Goal: Task Accomplishment & Management: Manage account settings

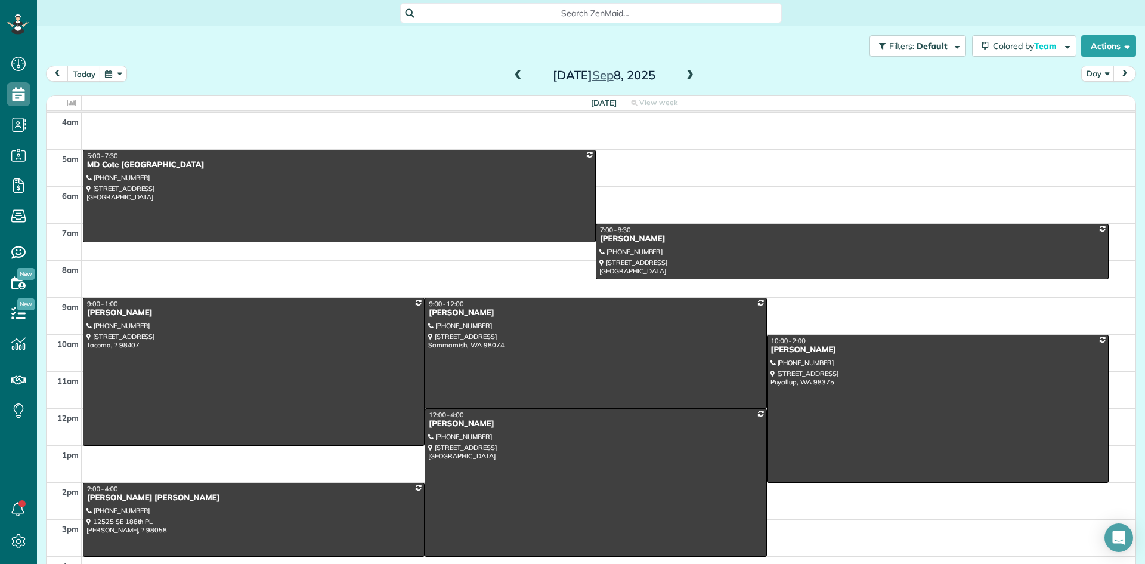
scroll to position [5, 5]
click at [450, 313] on div "Saurab Mangal" at bounding box center [595, 313] width 335 height 10
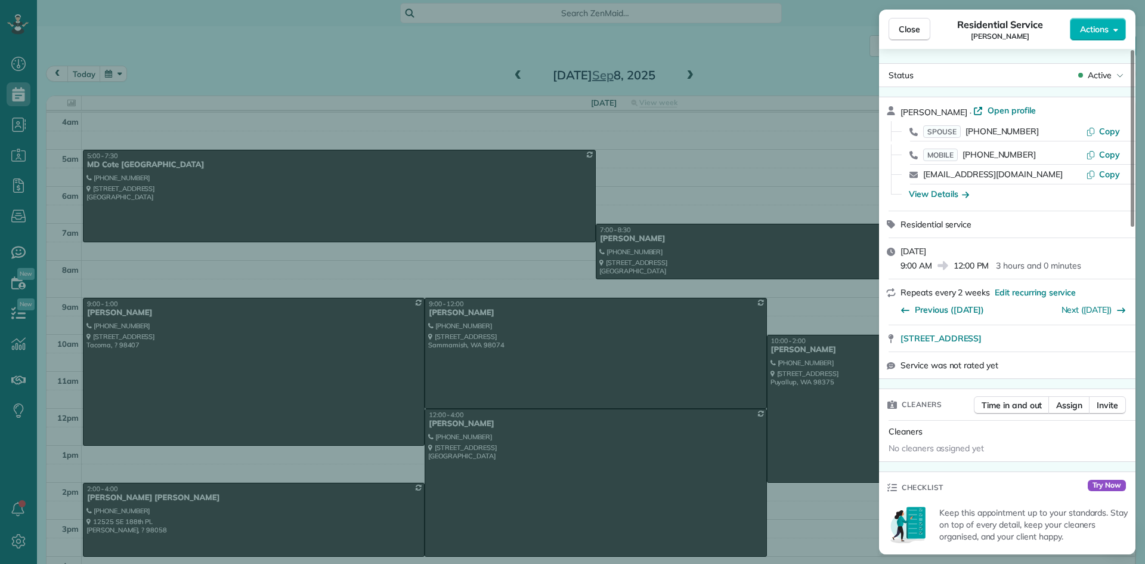
click at [449, 320] on div "Close Residential Service Saurab Mangal Actions Status Active Saurab Mangal · O…" at bounding box center [572, 282] width 1145 height 564
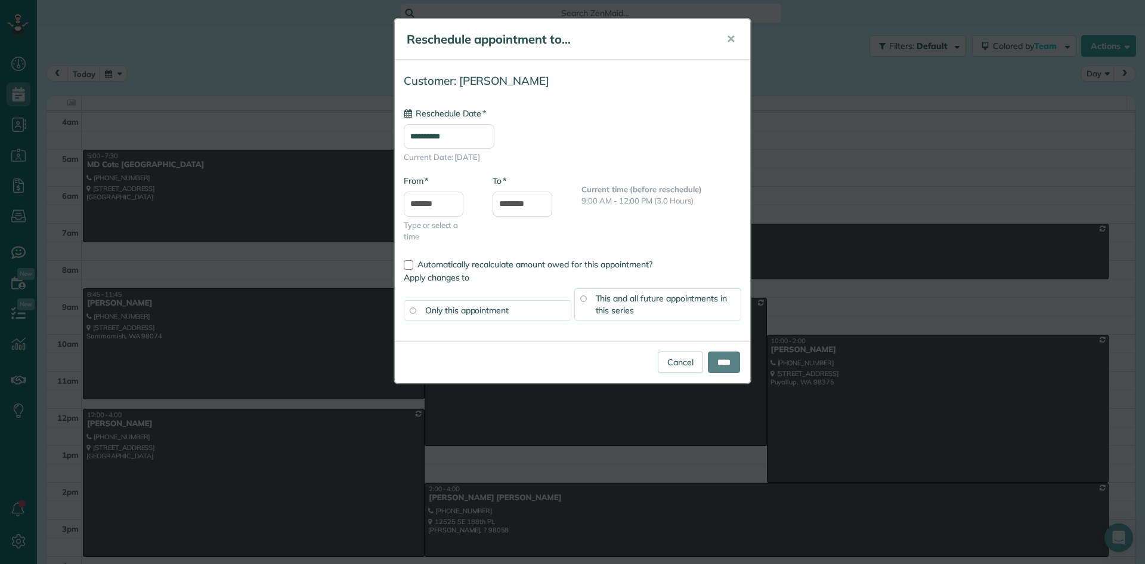
type input "**********"
click at [461, 134] on input "**********" at bounding box center [449, 136] width 91 height 24
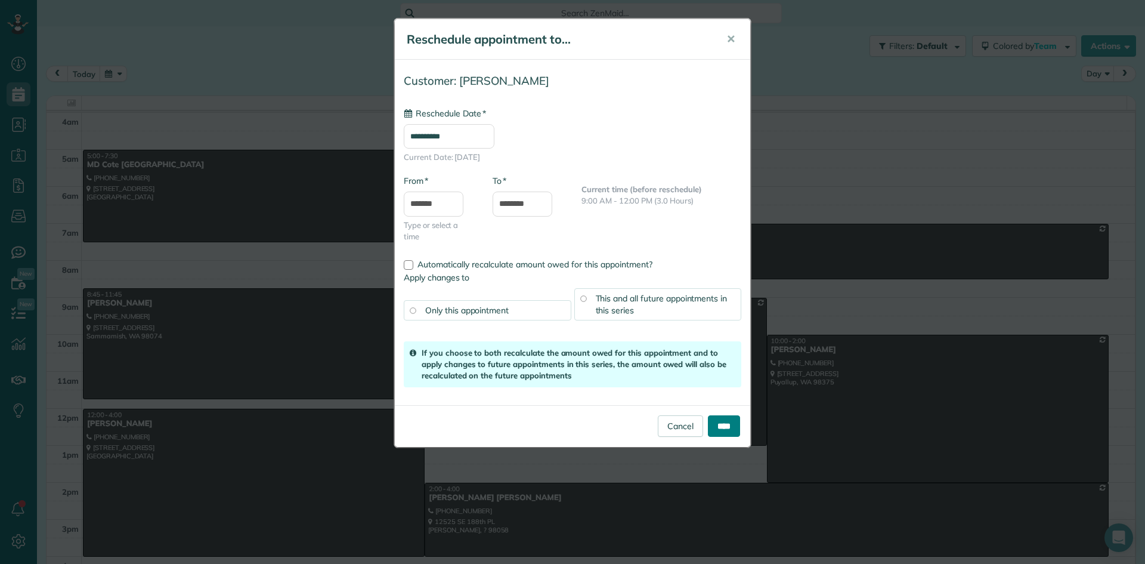
click at [719, 429] on input "****" at bounding box center [724, 425] width 32 height 21
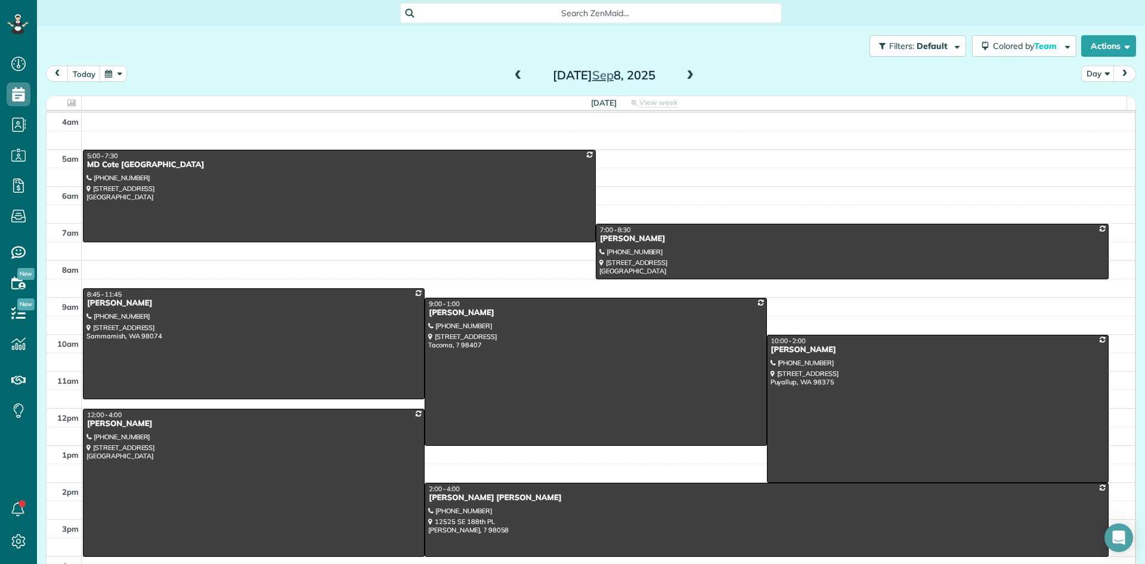
click at [512, 79] on span at bounding box center [518, 75] width 13 height 11
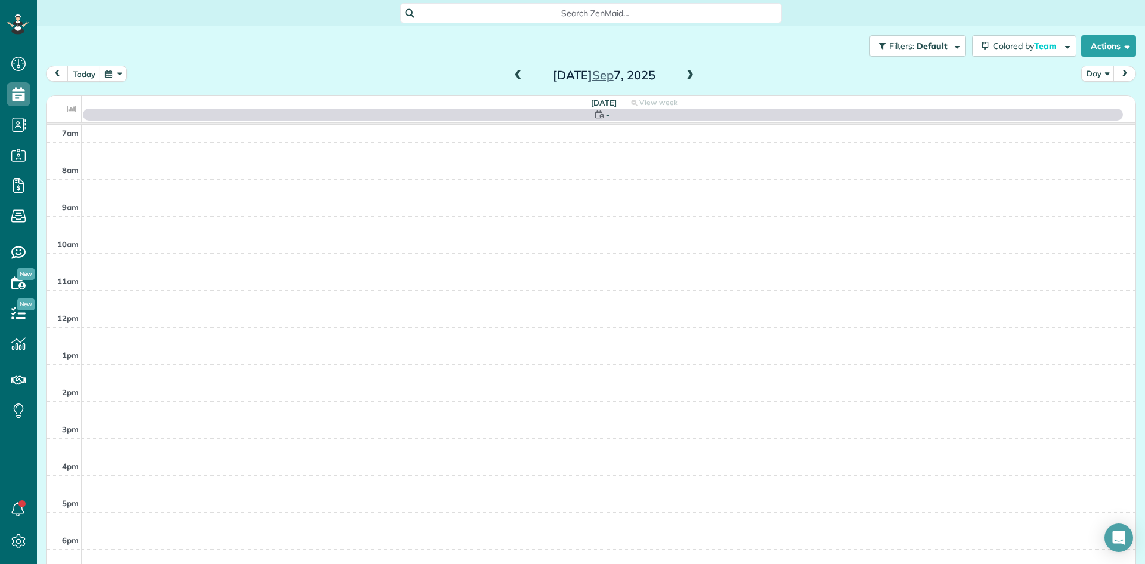
click at [512, 79] on span at bounding box center [518, 75] width 13 height 11
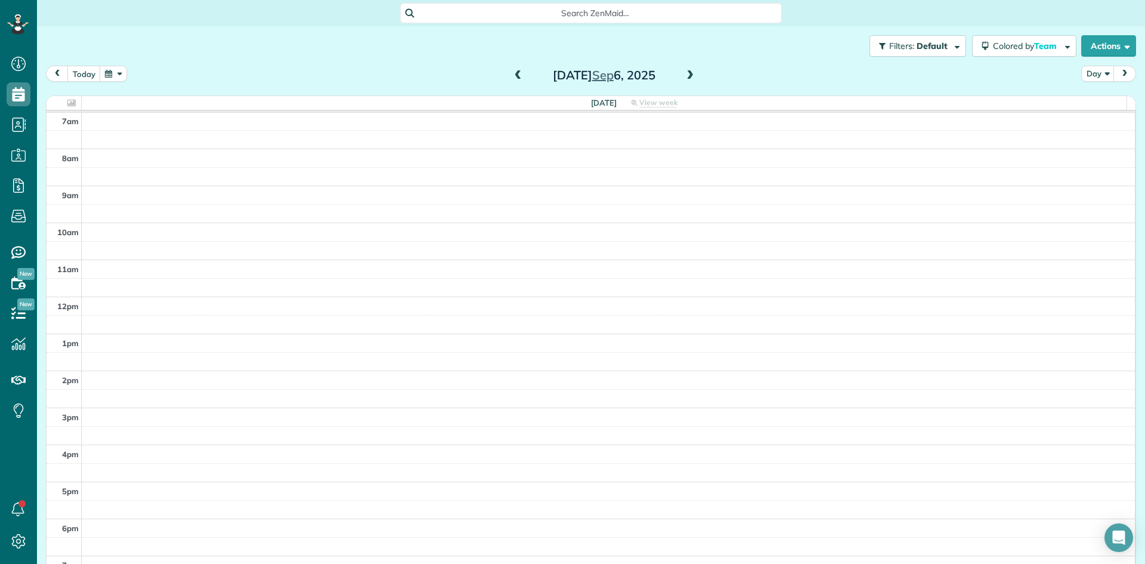
click at [512, 79] on span at bounding box center [518, 75] width 13 height 11
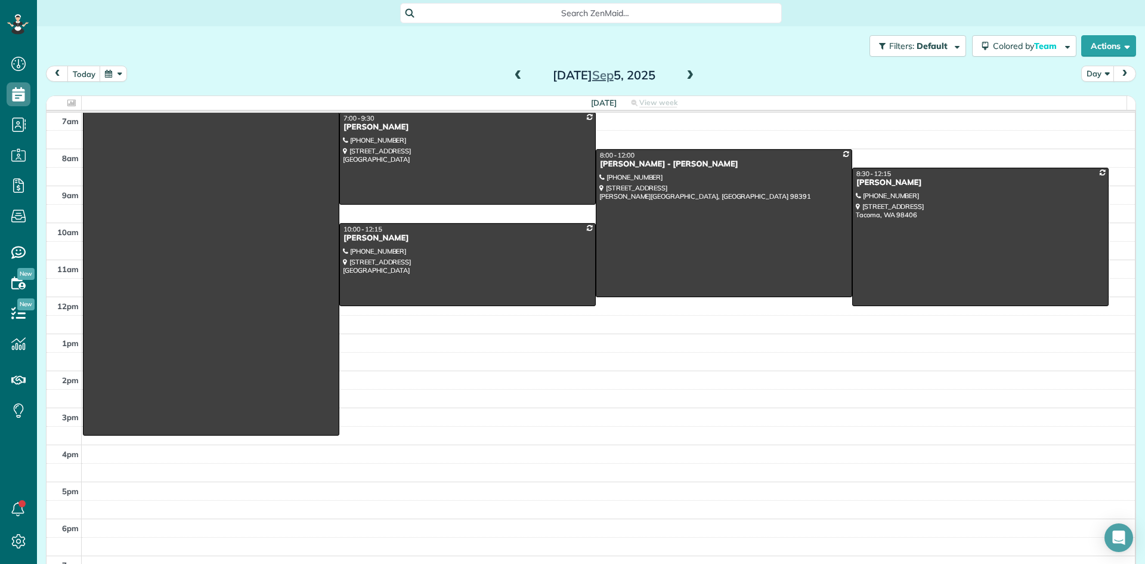
click at [512, 79] on span at bounding box center [518, 75] width 13 height 11
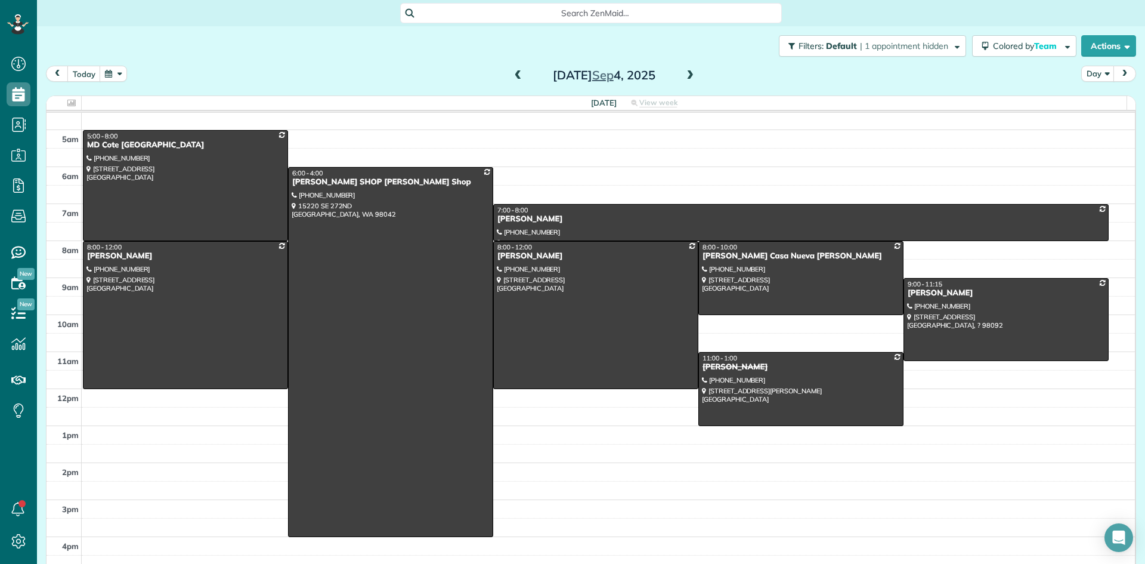
scroll to position [0, 0]
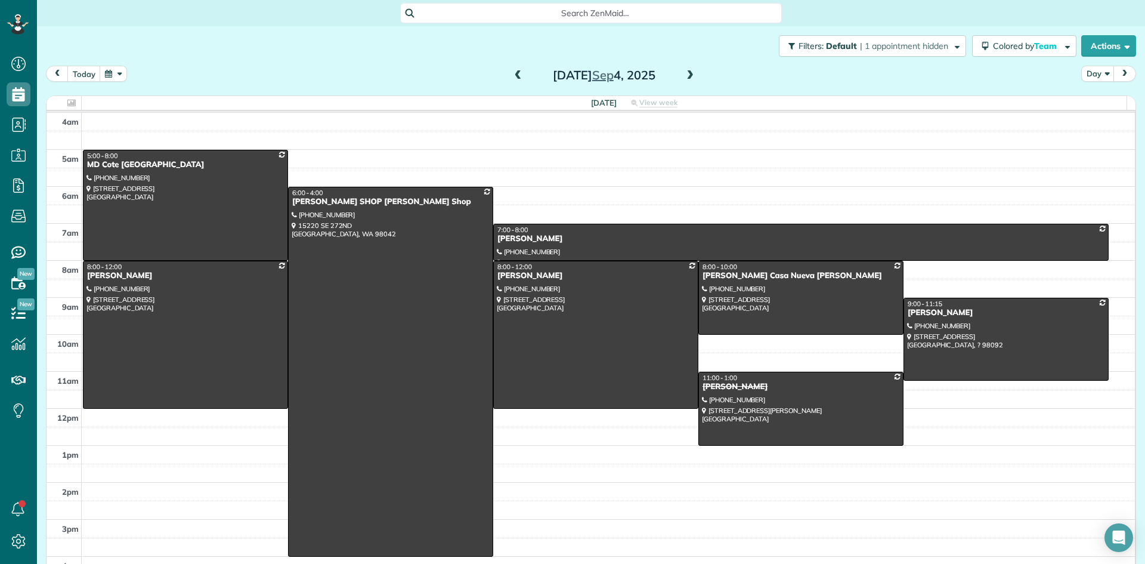
click at [512, 76] on span at bounding box center [518, 75] width 13 height 11
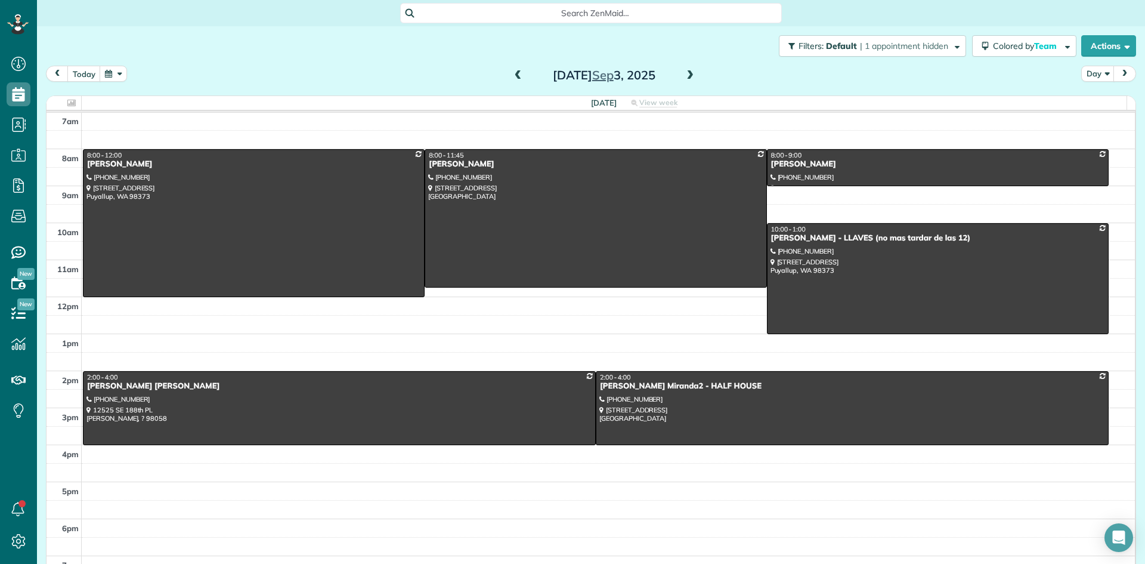
click at [515, 75] on span at bounding box center [518, 75] width 13 height 11
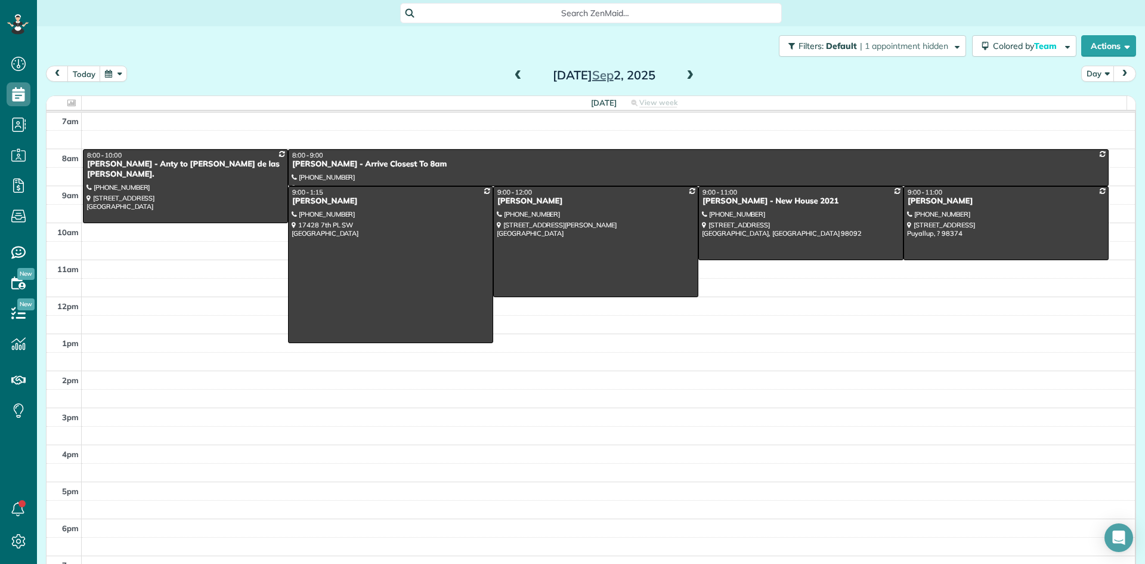
click at [515, 76] on span at bounding box center [518, 75] width 13 height 11
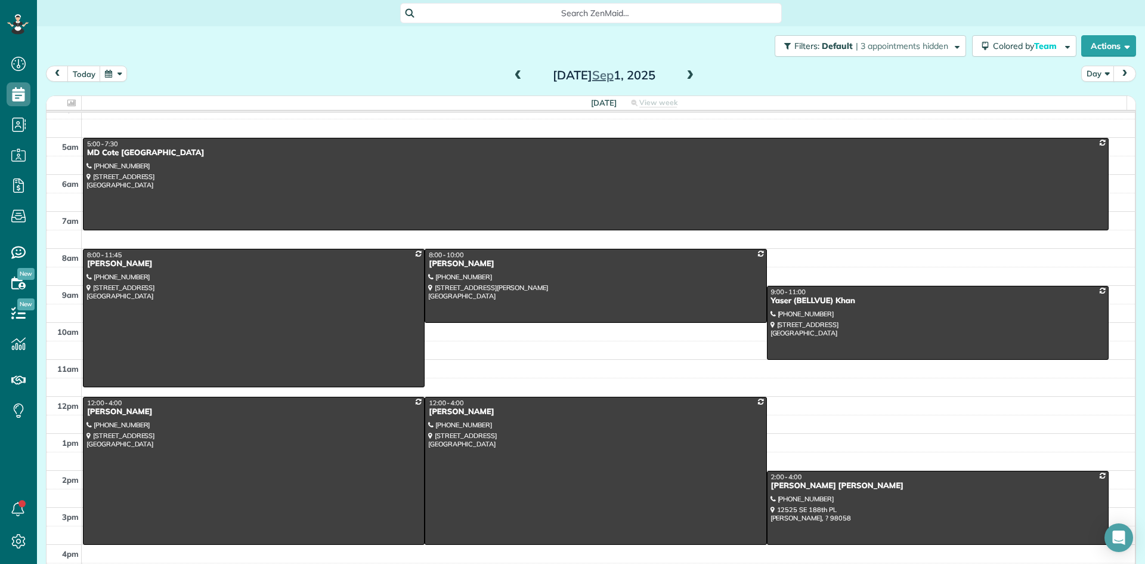
scroll to position [0, 0]
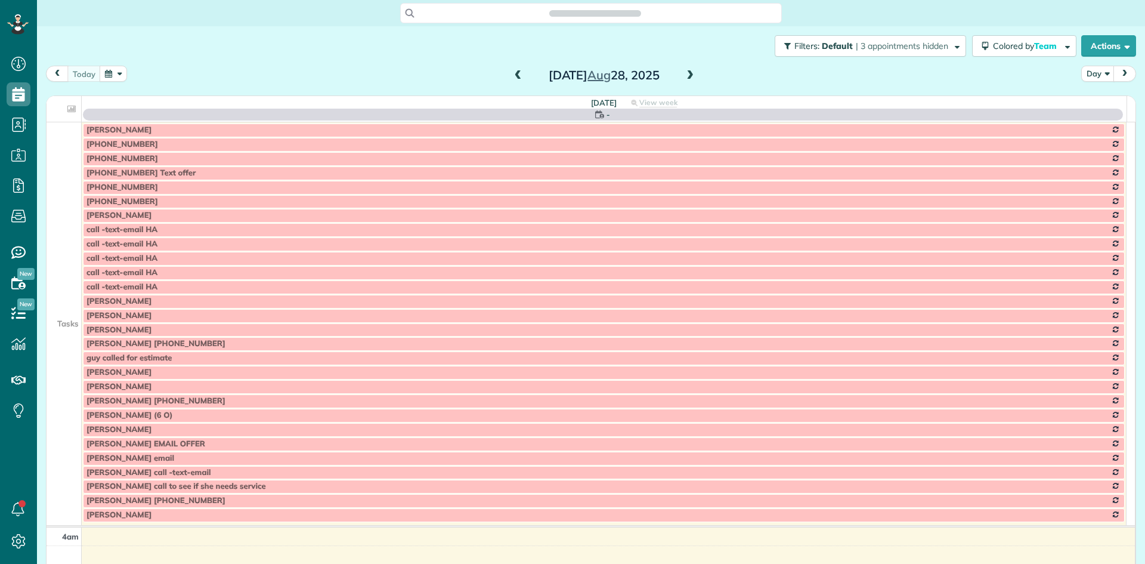
scroll to position [112, 0]
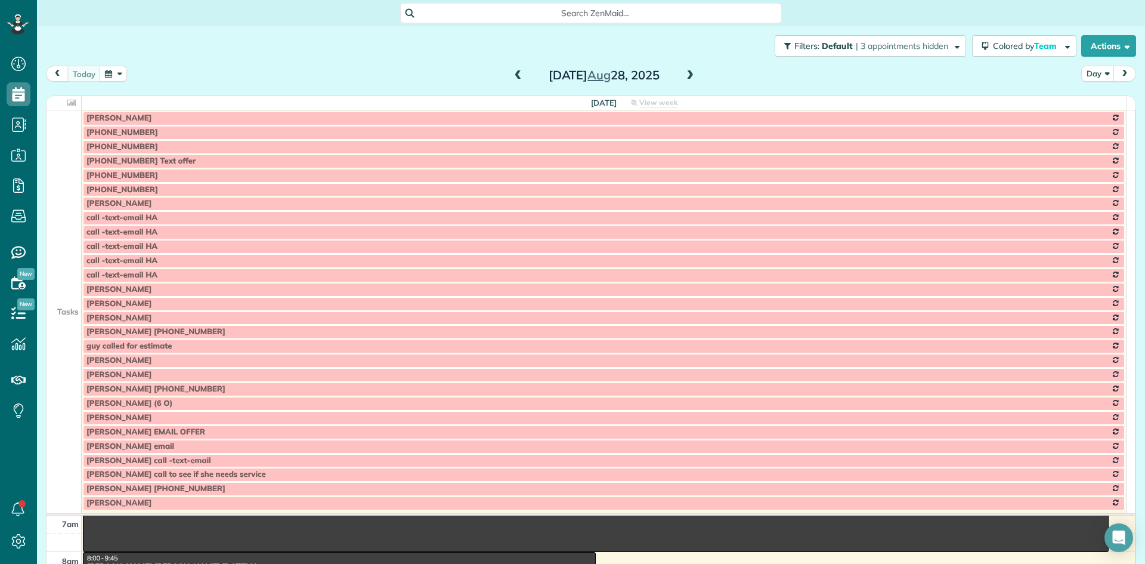
click at [66, 165] on td at bounding box center [64, 161] width 35 height 14
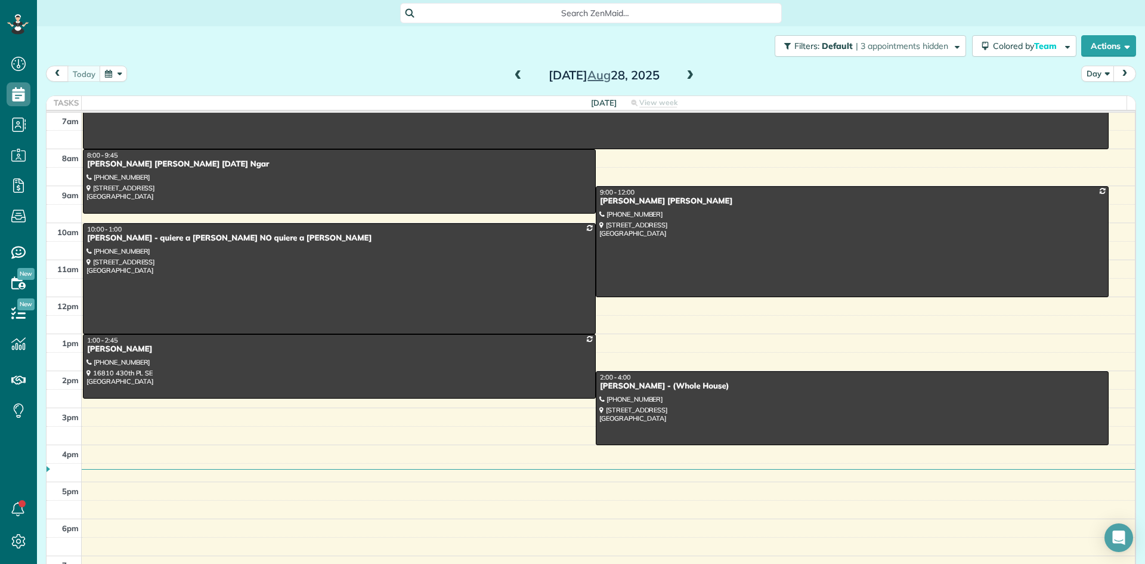
click at [687, 75] on span at bounding box center [689, 75] width 13 height 11
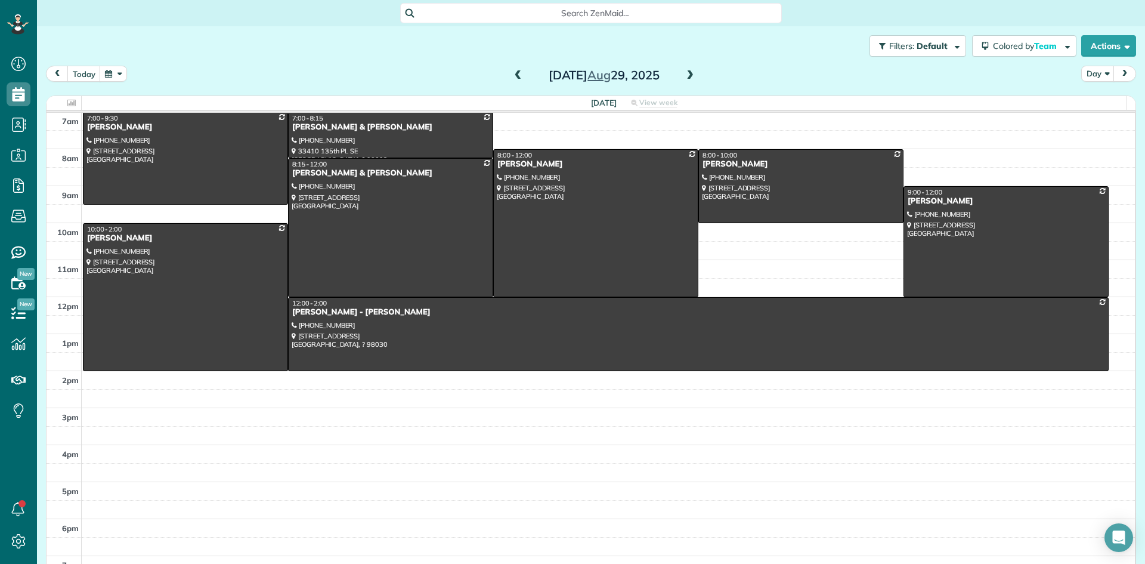
click at [512, 75] on span at bounding box center [518, 75] width 13 height 11
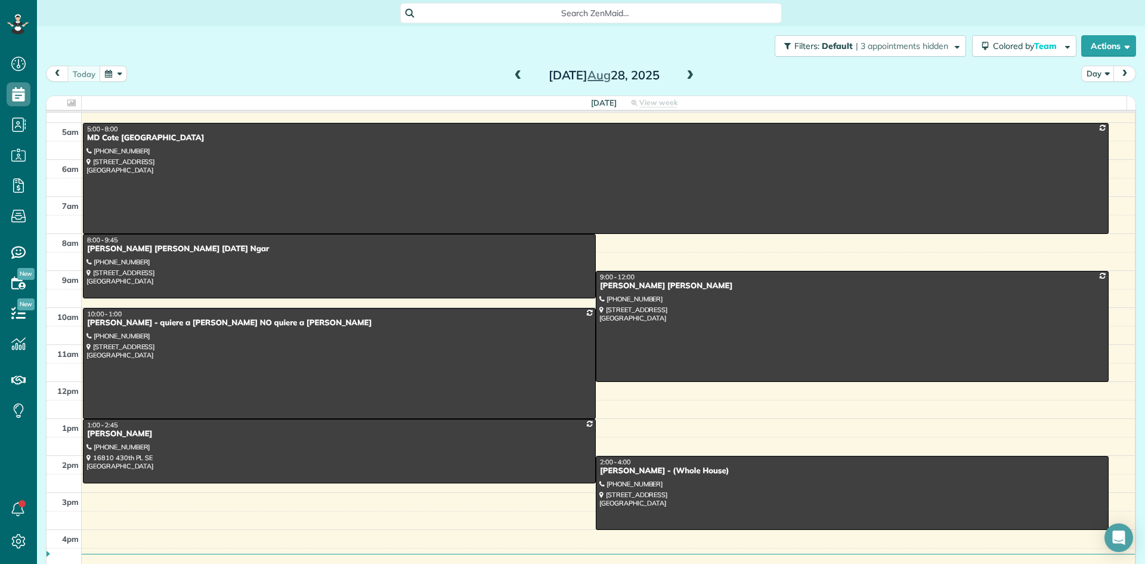
scroll to position [0, 0]
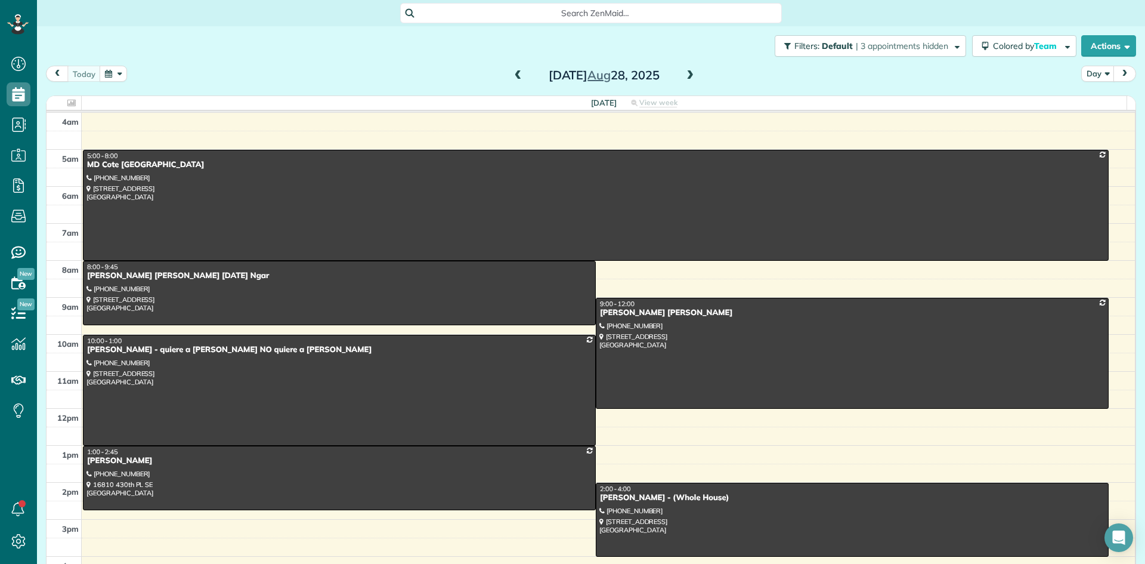
click at [689, 78] on span at bounding box center [689, 75] width 13 height 11
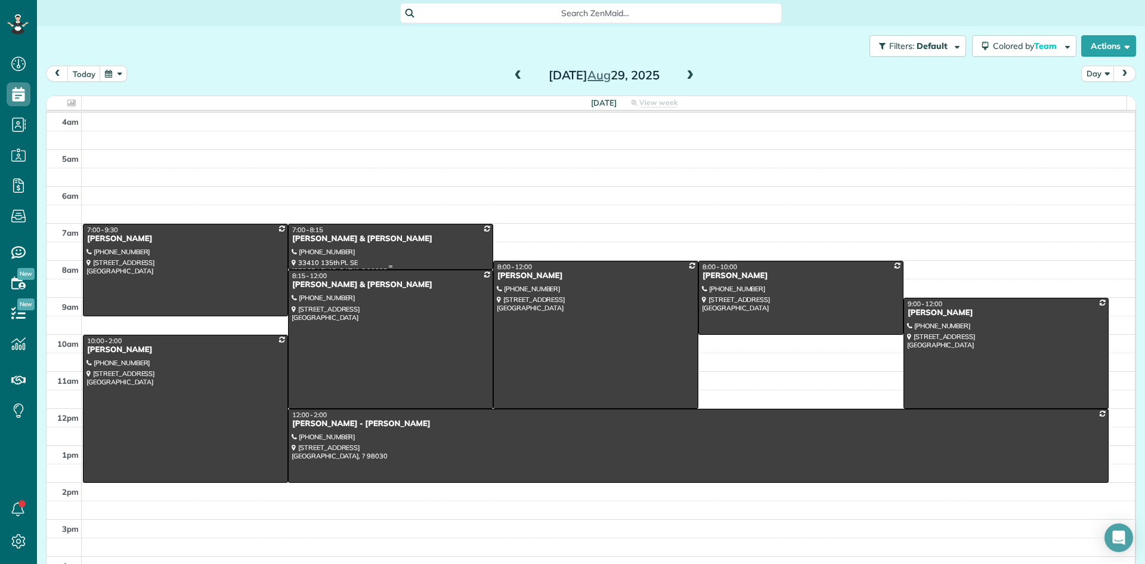
click at [299, 242] on div "[PERSON_NAME] & [PERSON_NAME]" at bounding box center [391, 239] width 198 height 10
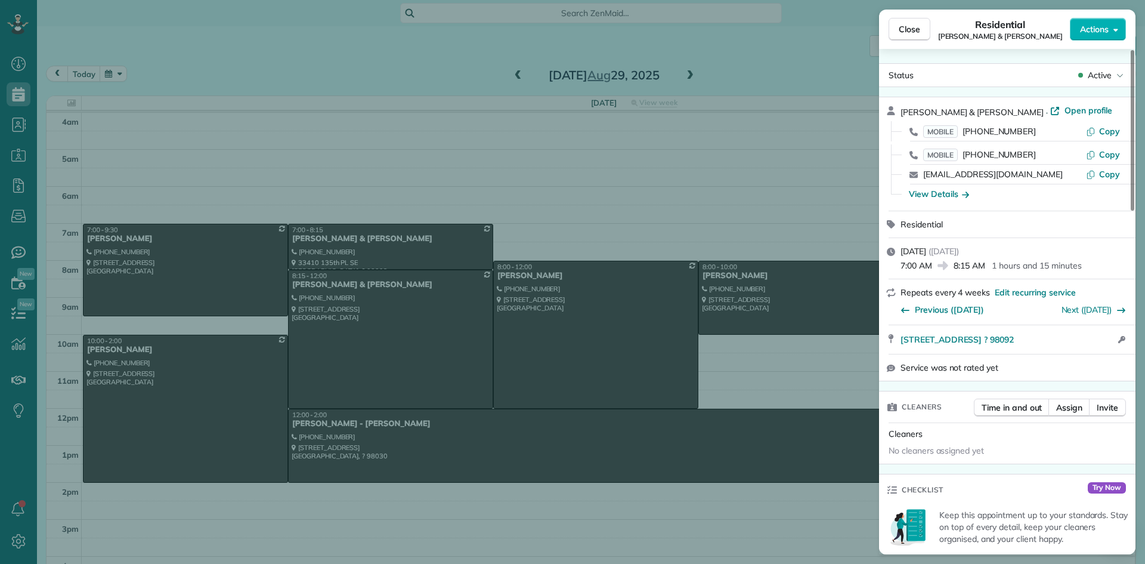
drag, startPoint x: 986, startPoint y: 108, endPoint x: 888, endPoint y: 116, distance: 97.5
click at [888, 116] on div "[PERSON_NAME] & [PERSON_NAME] · Open profile MOBILE [PHONE_NUMBER] Copy MOBILE …" at bounding box center [1007, 153] width 256 height 113
click at [934, 193] on div "View Details" at bounding box center [939, 194] width 60 height 12
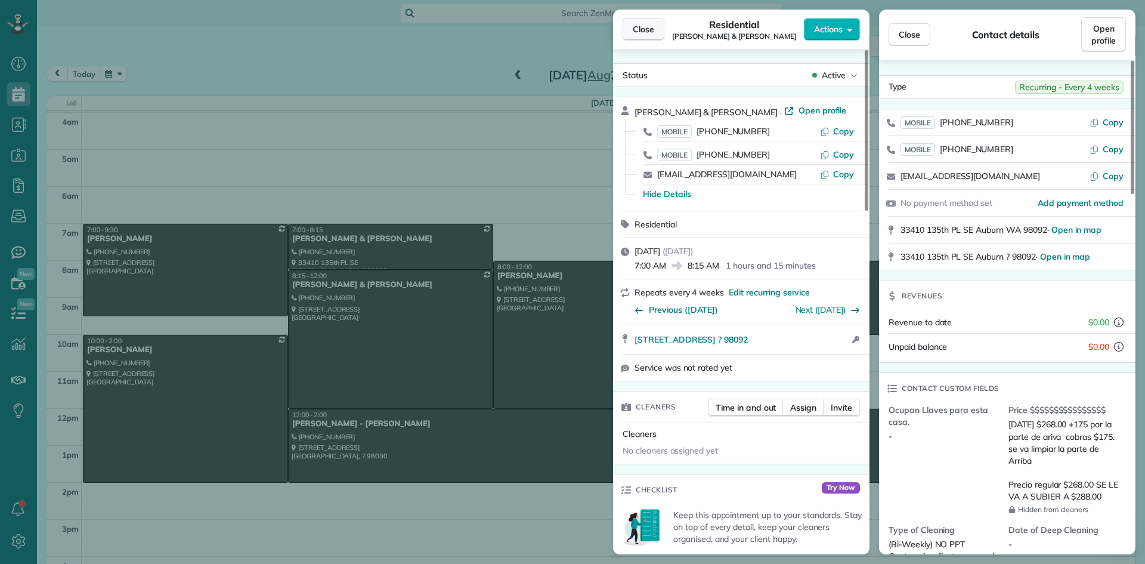
click at [630, 26] on button "Close" at bounding box center [644, 29] width 42 height 23
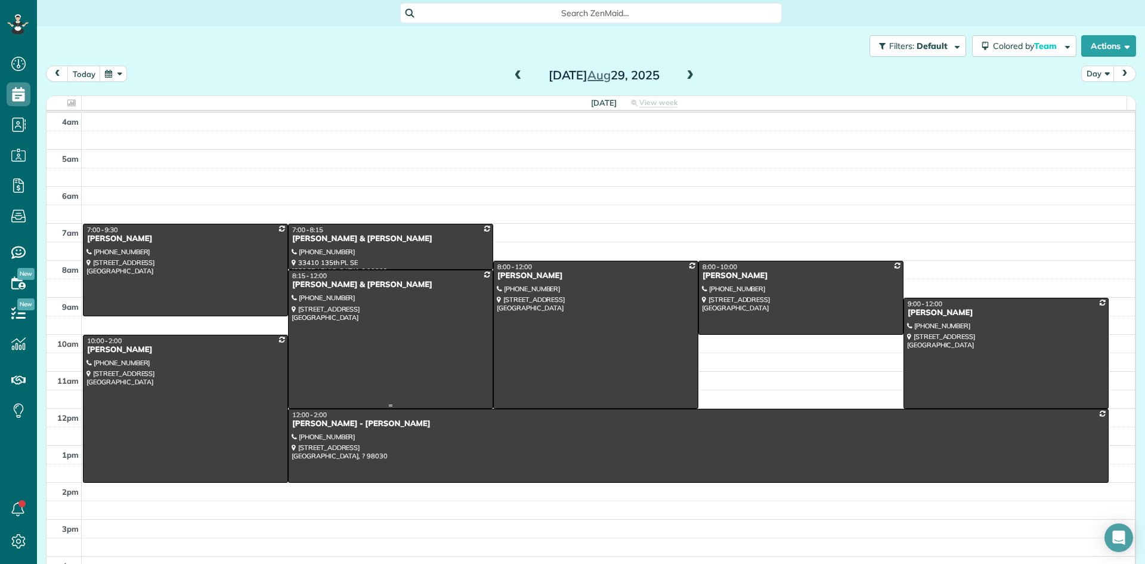
click at [339, 285] on div "[PERSON_NAME] & [PERSON_NAME]" at bounding box center [391, 285] width 198 height 10
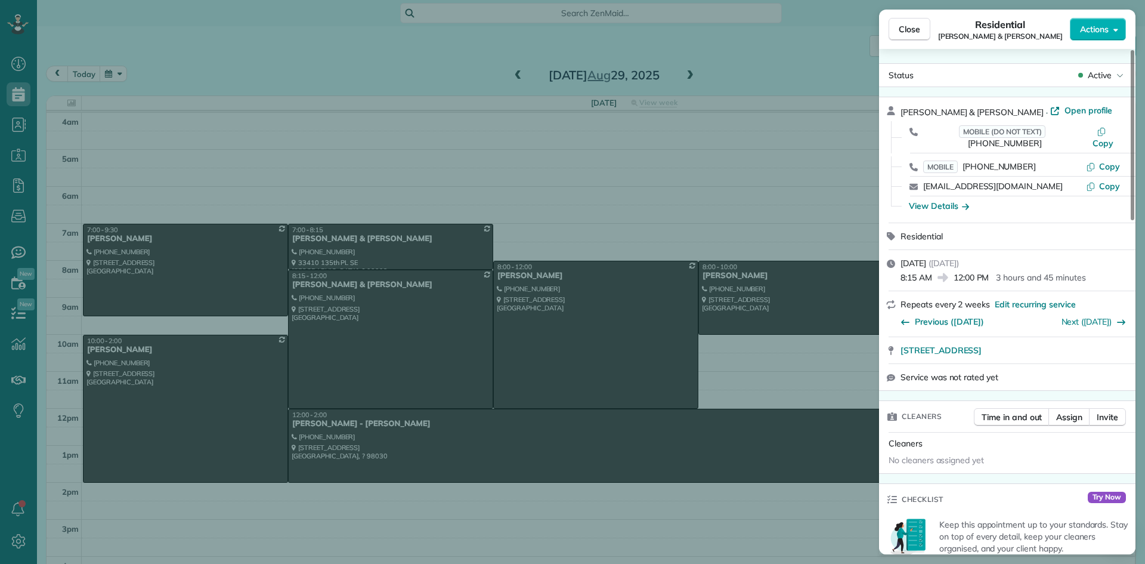
drag, startPoint x: 989, startPoint y: 108, endPoint x: 899, endPoint y: 110, distance: 90.1
click at [899, 110] on div "[PERSON_NAME] & [PERSON_NAME] · Open profile MOBILE (DO NOT TEXT) [PHONE_NUMBER…" at bounding box center [1007, 159] width 256 height 125
click at [940, 200] on div "View Details" at bounding box center [939, 206] width 60 height 12
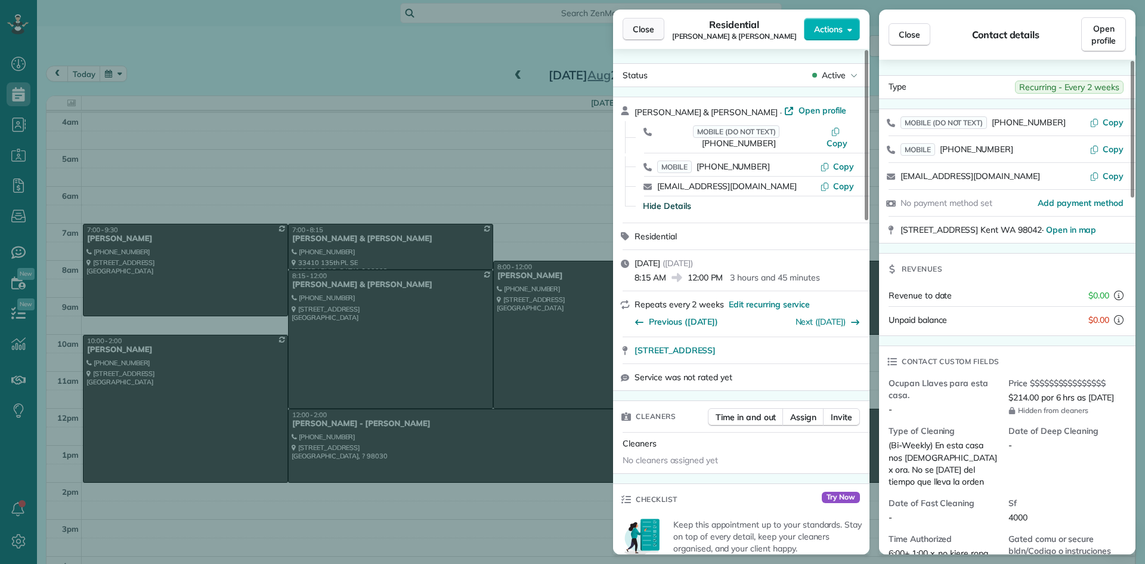
click at [636, 29] on span "Close" at bounding box center [643, 29] width 21 height 12
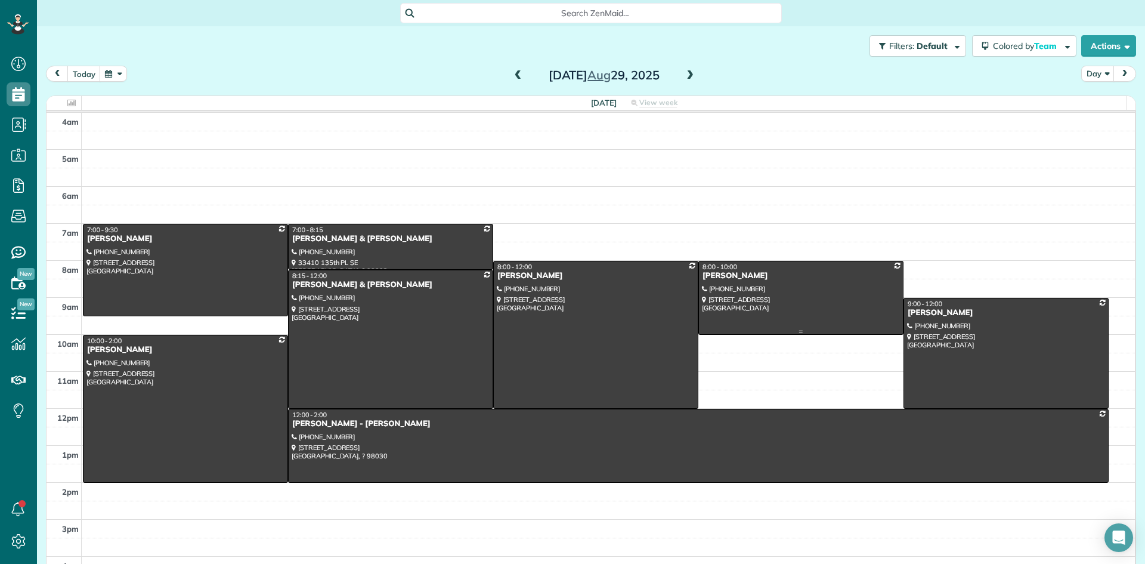
click at [722, 280] on div "[PERSON_NAME]" at bounding box center [801, 276] width 198 height 10
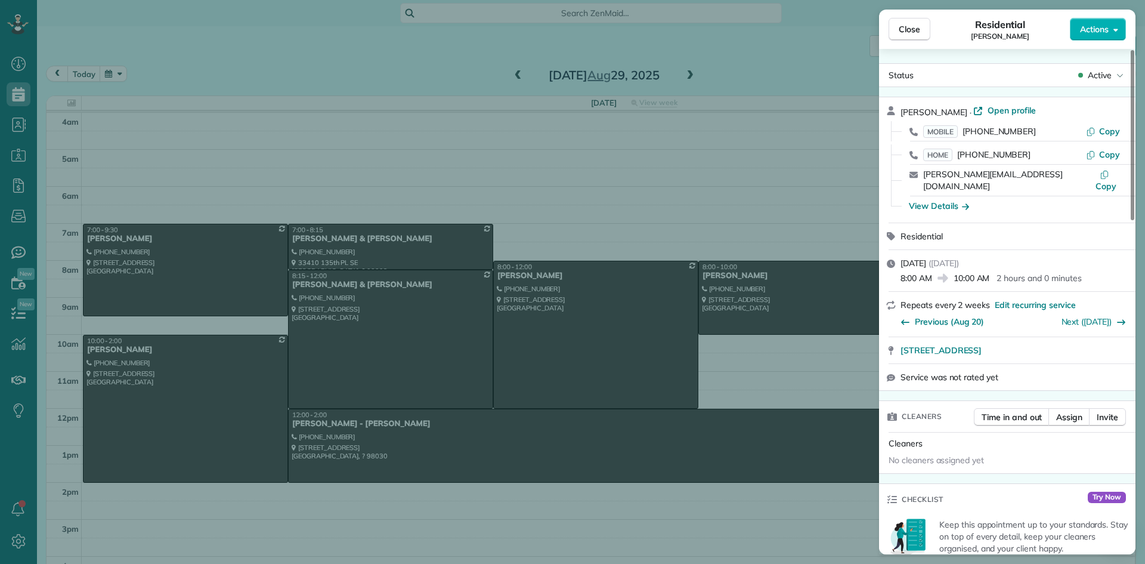
drag, startPoint x: 962, startPoint y: 109, endPoint x: 898, endPoint y: 106, distance: 64.5
click at [898, 106] on div "[PERSON_NAME] · Open profile MOBILE [PHONE_NUMBER] Copy HOME [PHONE_NUMBER] Cop…" at bounding box center [1007, 159] width 256 height 125
click at [927, 200] on div "View Details" at bounding box center [939, 206] width 60 height 12
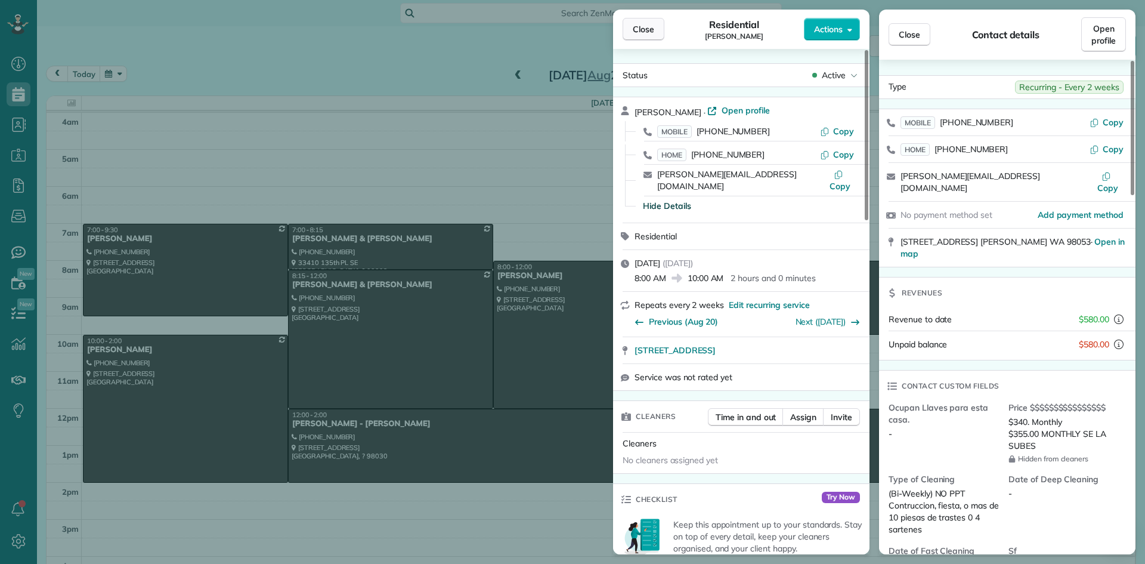
click at [646, 26] on span "Close" at bounding box center [643, 29] width 21 height 12
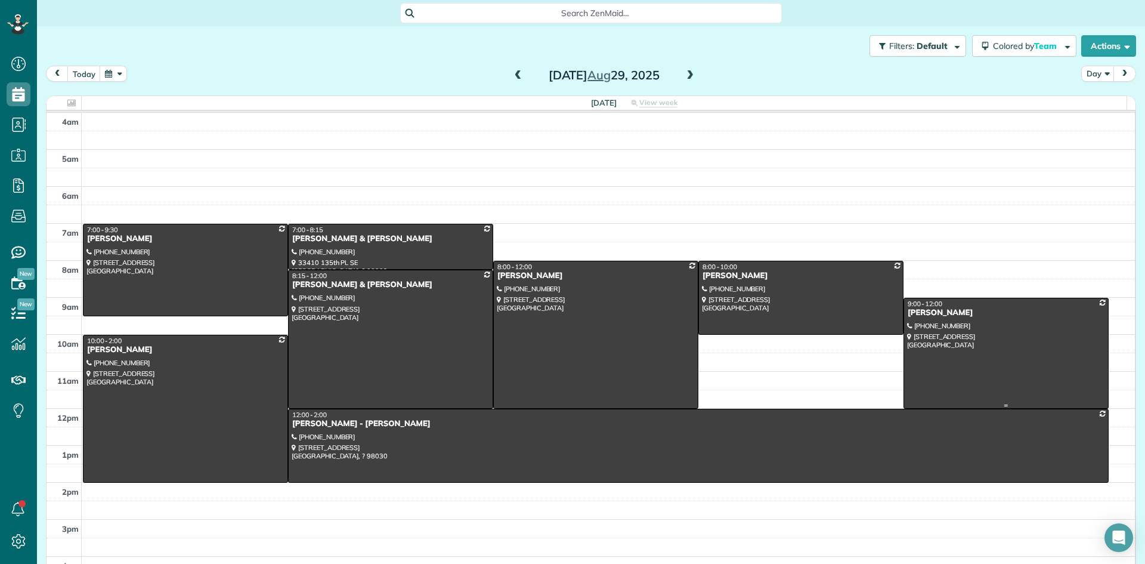
click at [914, 311] on div "[PERSON_NAME]" at bounding box center [1006, 313] width 198 height 10
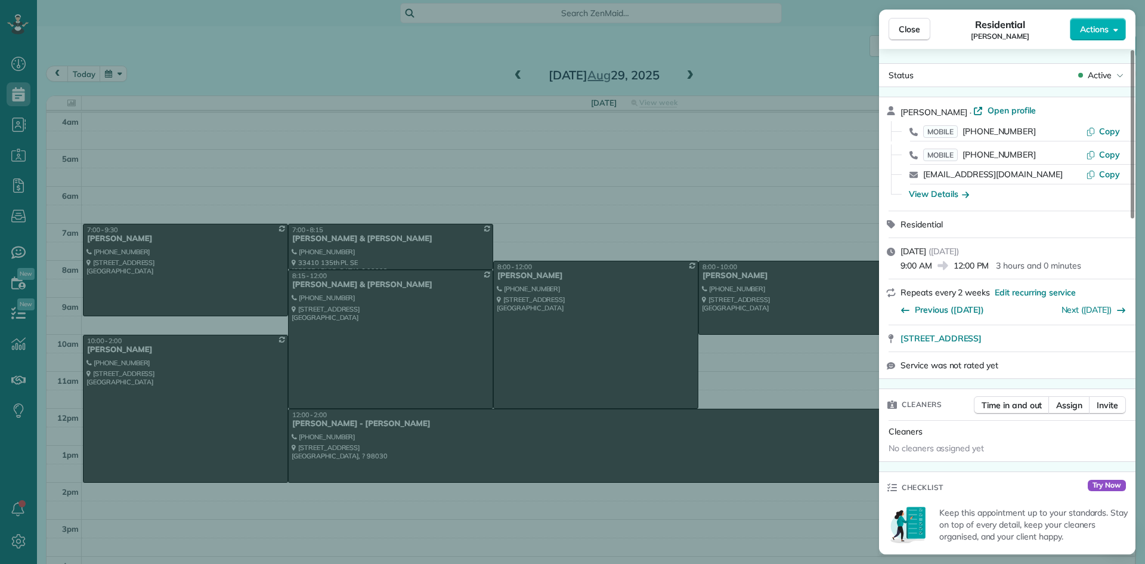
drag, startPoint x: 970, startPoint y: 109, endPoint x: 899, endPoint y: 109, distance: 71.6
click at [899, 109] on div "[PERSON_NAME] · Open profile MOBILE [PHONE_NUMBER] Copy MOBILE [PHONE_NUMBER] C…" at bounding box center [1007, 153] width 256 height 113
click at [950, 195] on div "View Details" at bounding box center [939, 194] width 60 height 12
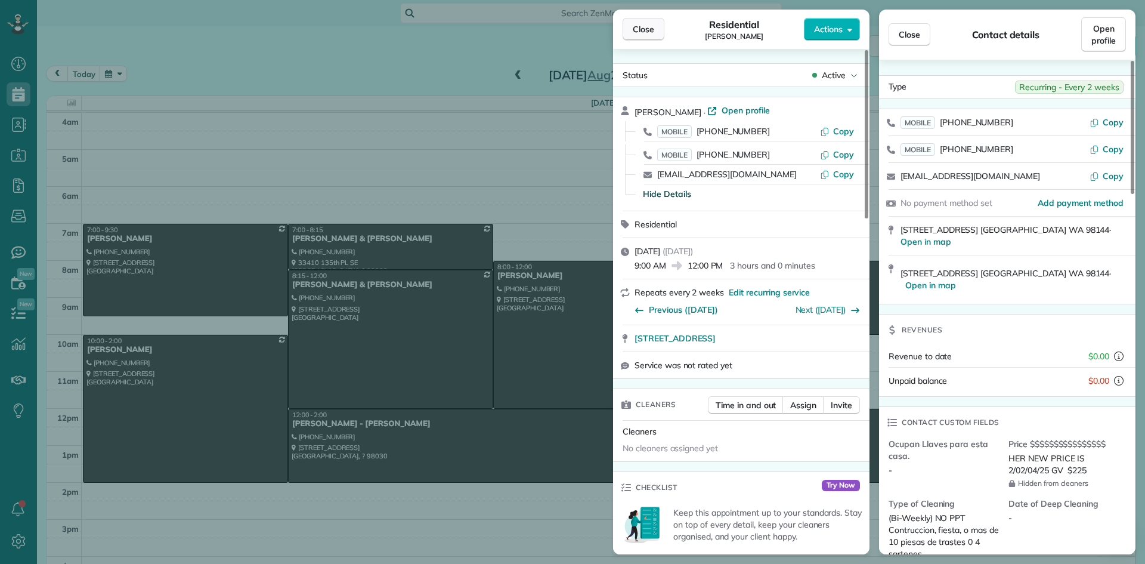
click at [657, 28] on button "Close" at bounding box center [644, 29] width 42 height 23
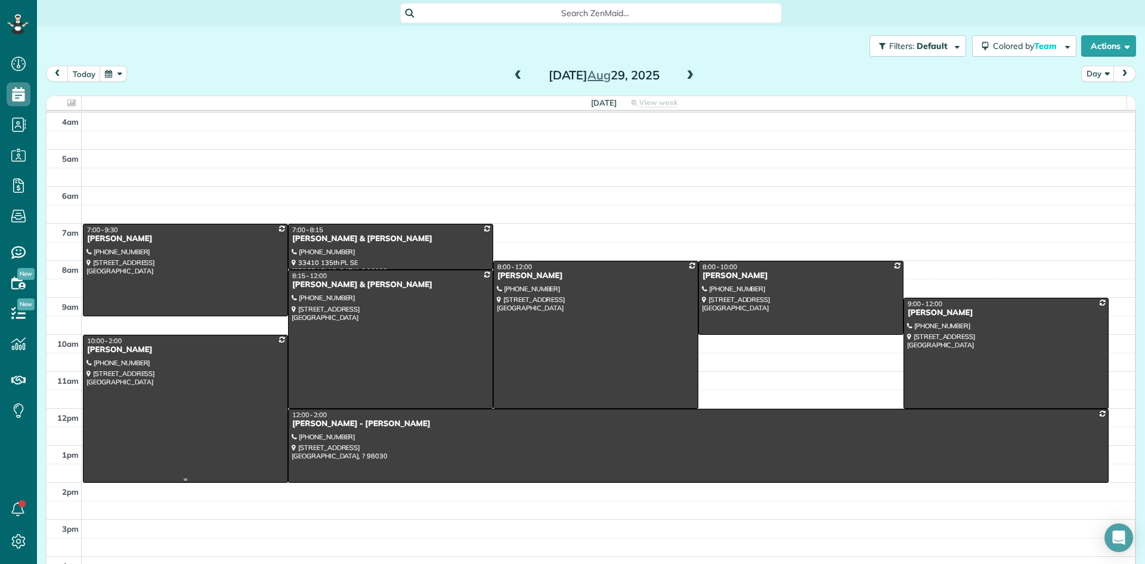
click at [133, 352] on div "[PERSON_NAME]" at bounding box center [185, 350] width 198 height 10
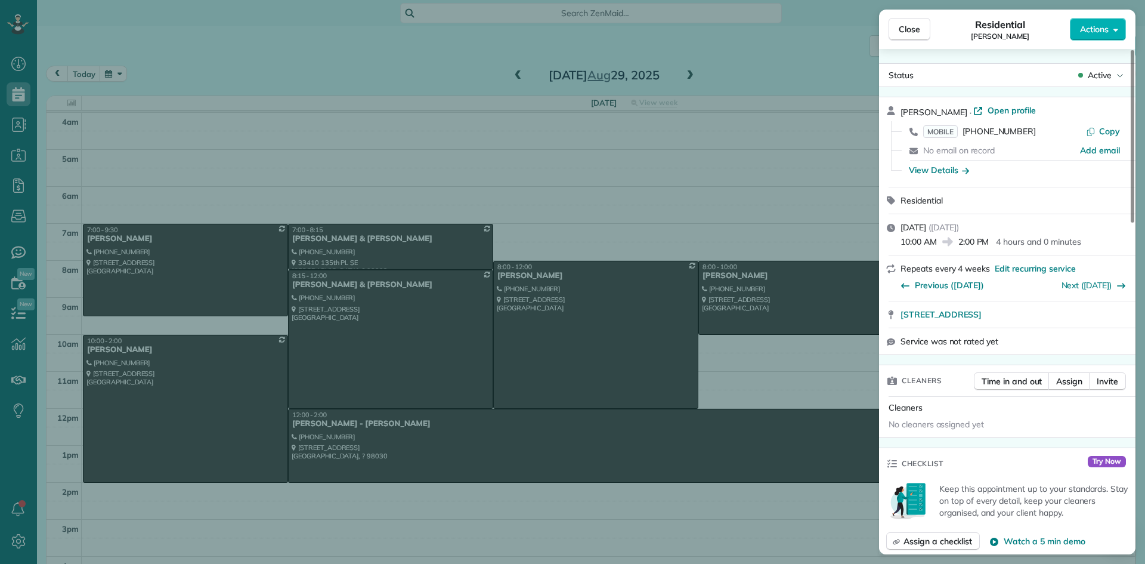
drag, startPoint x: 958, startPoint y: 109, endPoint x: 898, endPoint y: 113, distance: 60.4
click at [898, 113] on div "[PERSON_NAME] · Open profile MOBILE [PHONE_NUMBER] Copy No email on record Add …" at bounding box center [1007, 141] width 256 height 89
click at [937, 172] on div "View Details" at bounding box center [939, 170] width 60 height 12
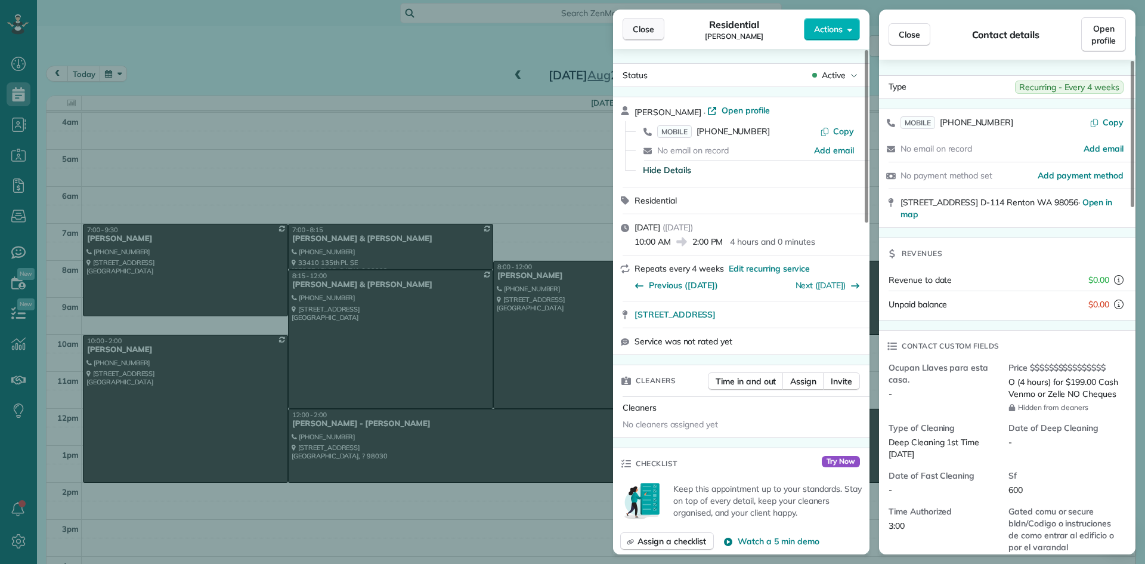
click at [641, 24] on span "Close" at bounding box center [643, 29] width 21 height 12
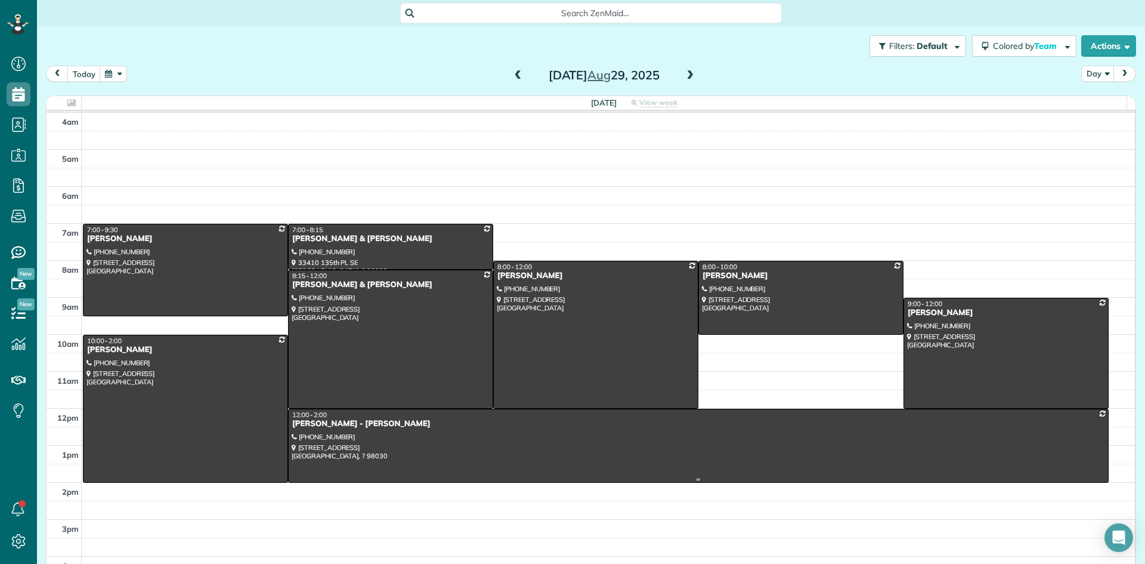
click at [302, 425] on div "[PERSON_NAME] - [PERSON_NAME]" at bounding box center [698, 424] width 813 height 10
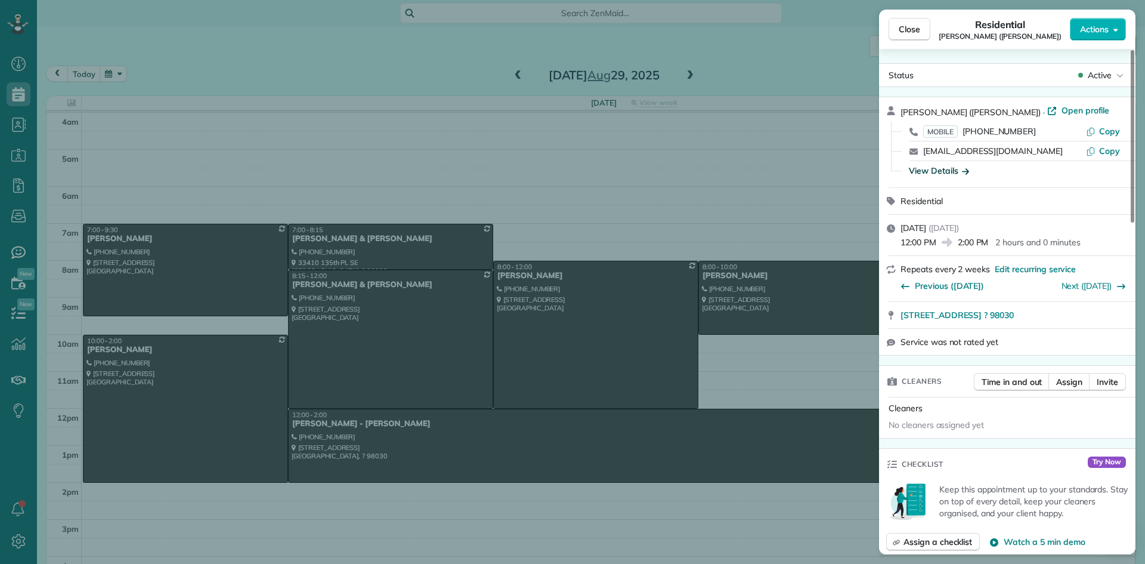
click at [934, 172] on div "View Details" at bounding box center [939, 171] width 60 height 12
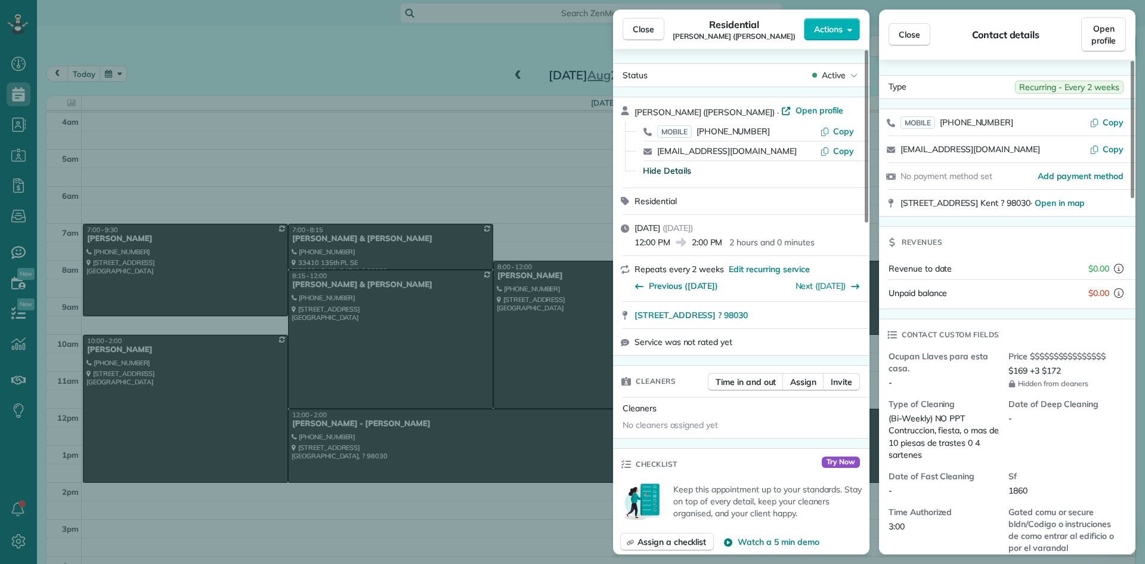
drag, startPoint x: 692, startPoint y: 112, endPoint x: 627, endPoint y: 109, distance: 65.6
click at [627, 109] on div "[PERSON_NAME] ([PERSON_NAME]) · Open profile MOBILE [PHONE_NUMBER] Copy [EMAIL_…" at bounding box center [741, 142] width 256 height 90
click at [648, 29] on span "Close" at bounding box center [643, 29] width 21 height 12
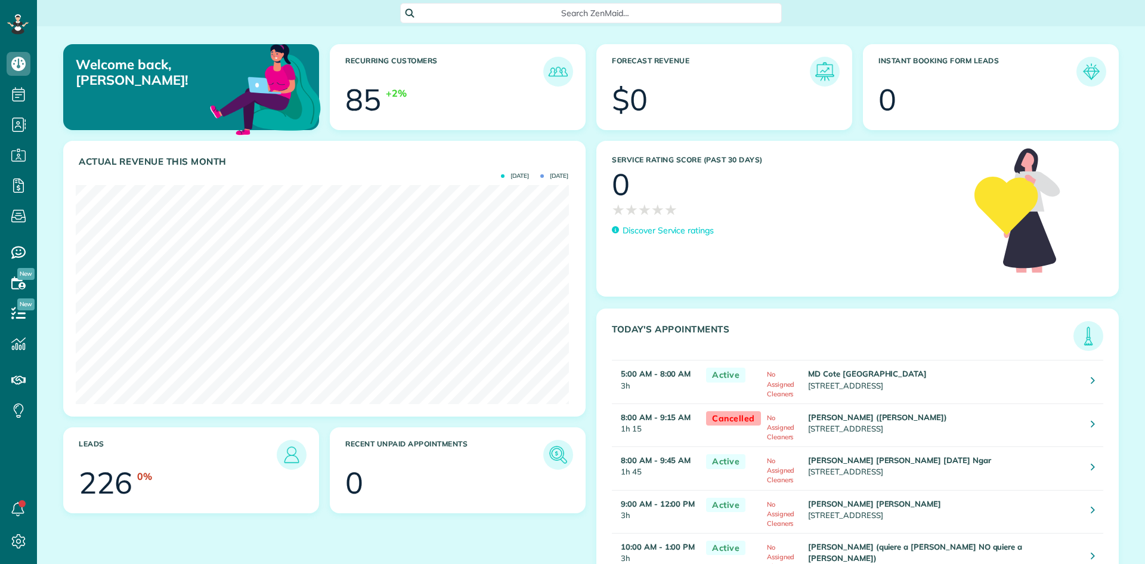
scroll to position [219, 493]
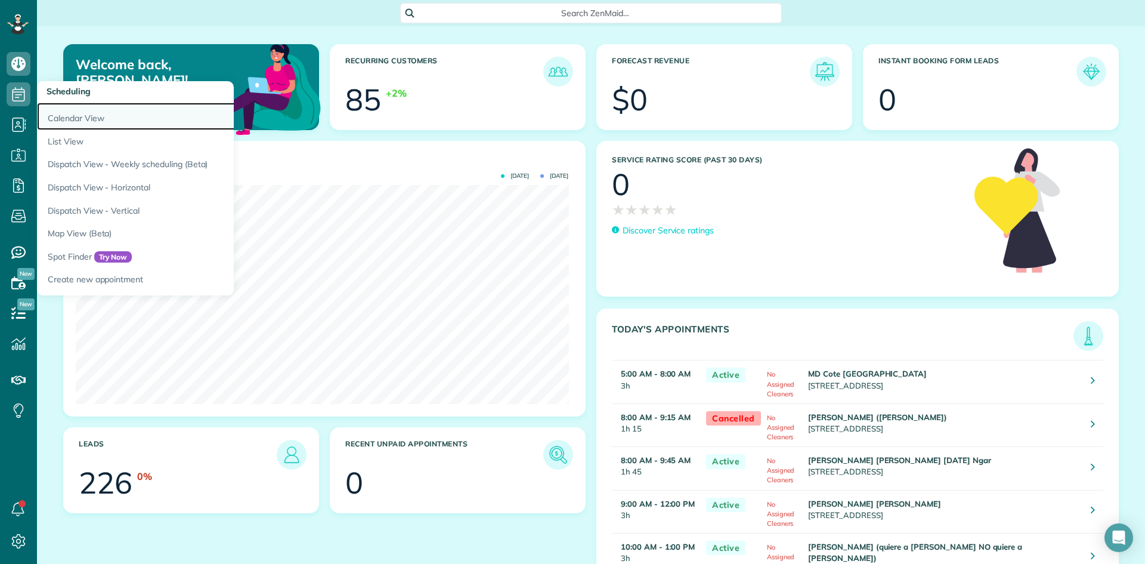
click at [69, 122] on link "Calendar View" at bounding box center [186, 116] width 298 height 27
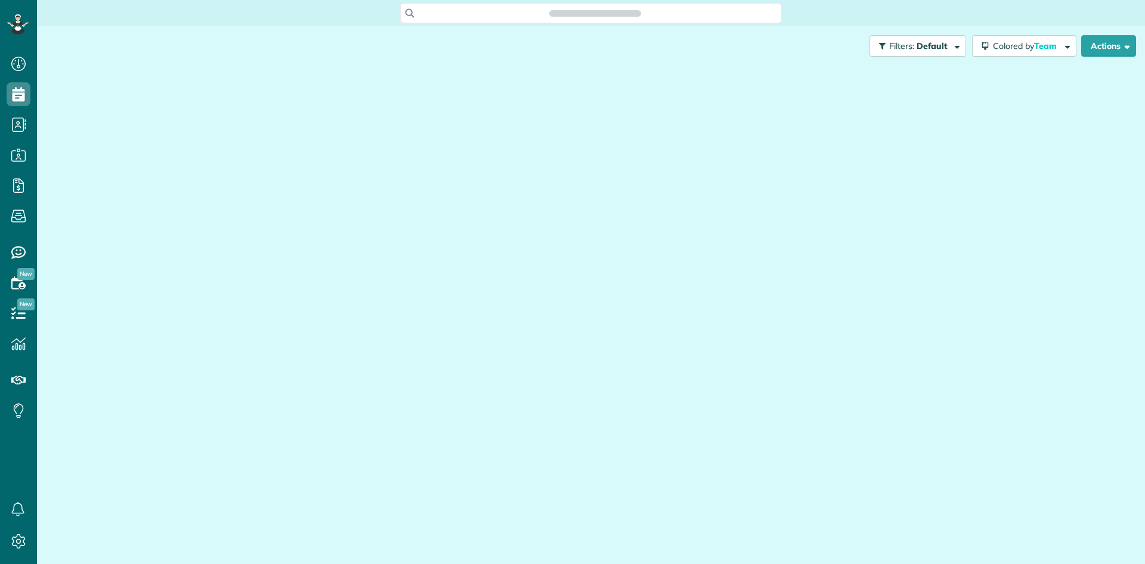
click at [70, 122] on div at bounding box center [591, 303] width 1090 height 474
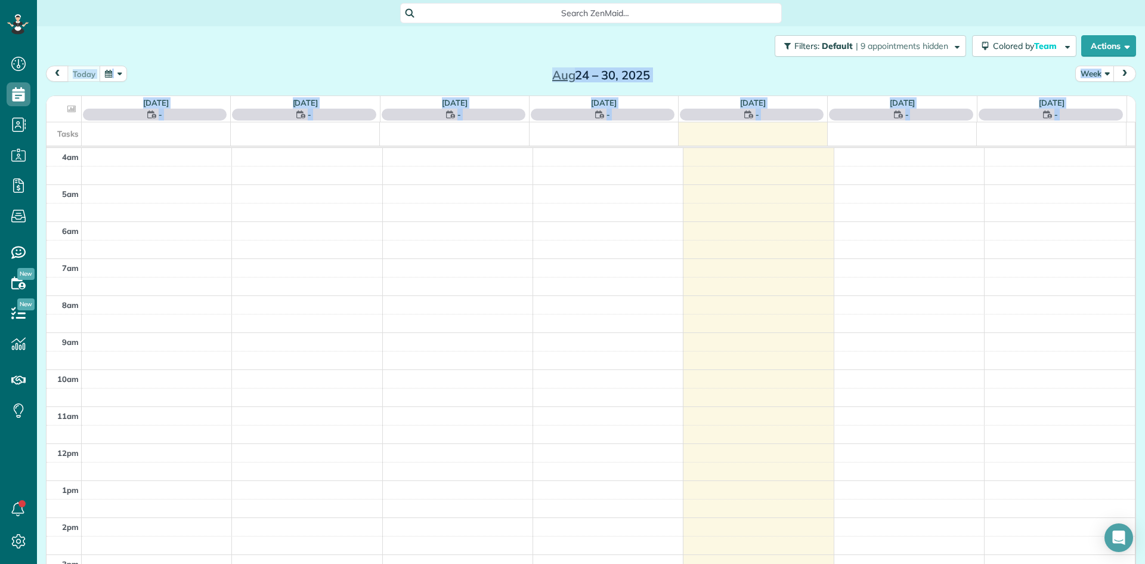
scroll to position [112, 0]
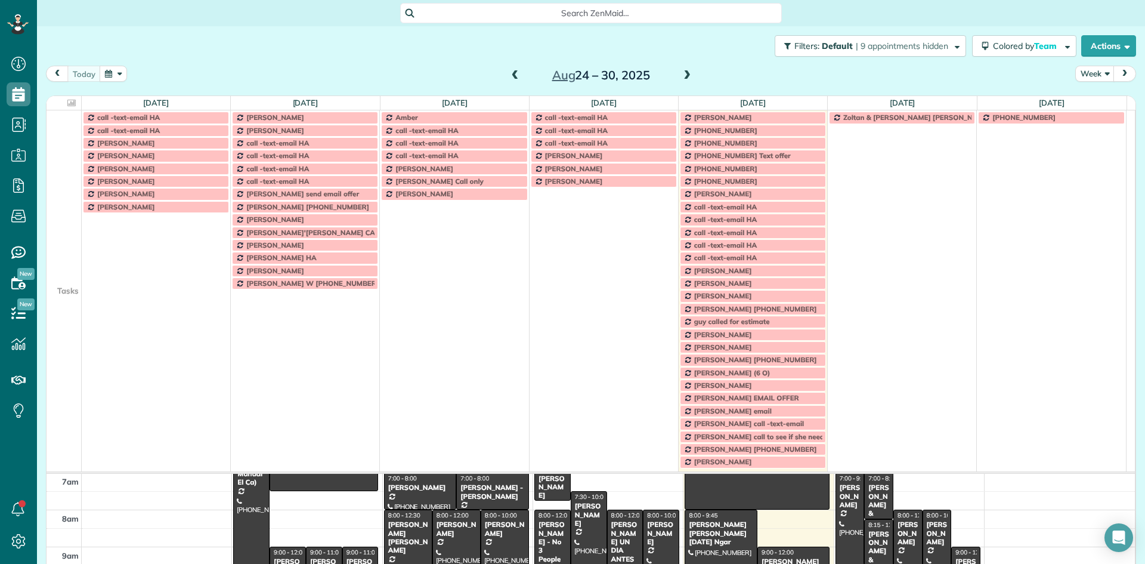
click at [66, 186] on td at bounding box center [64, 181] width 35 height 13
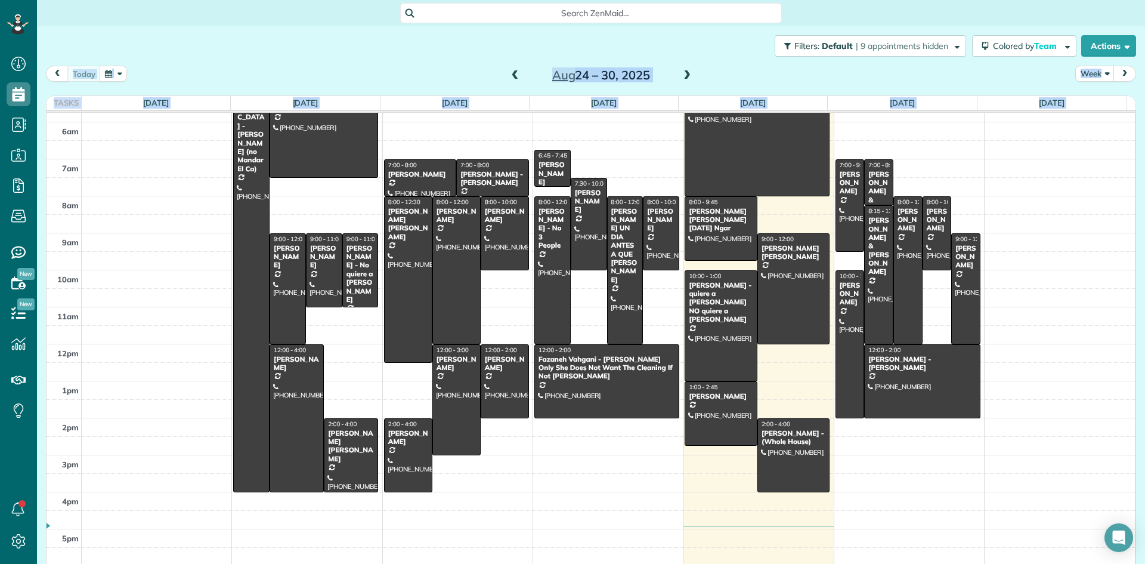
scroll to position [0, 0]
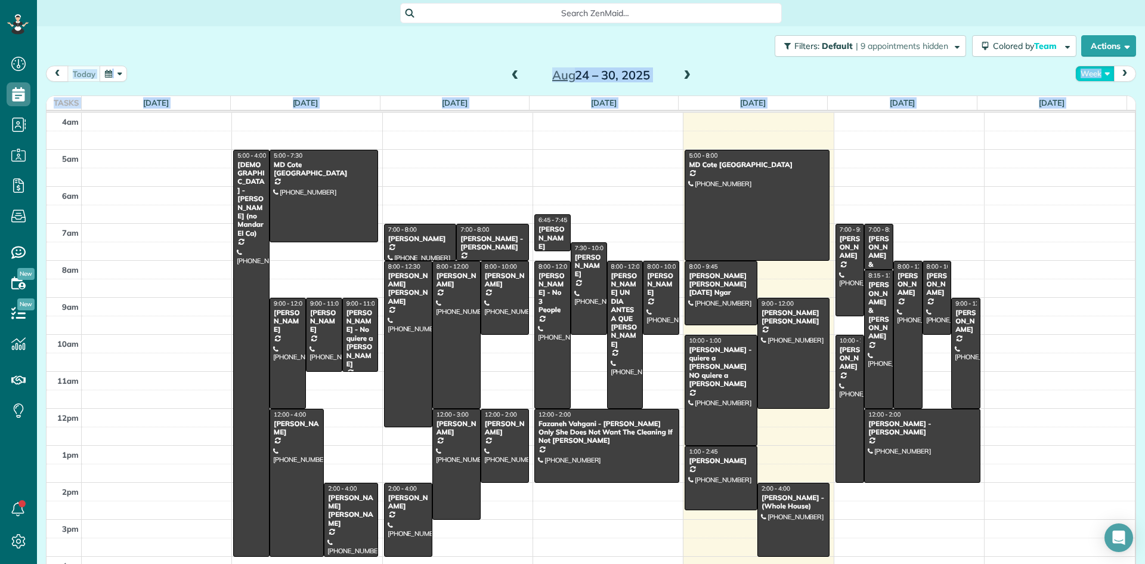
click at [1098, 72] on button "Week" at bounding box center [1094, 74] width 39 height 16
click at [1089, 103] on link "Day" at bounding box center [1123, 101] width 94 height 24
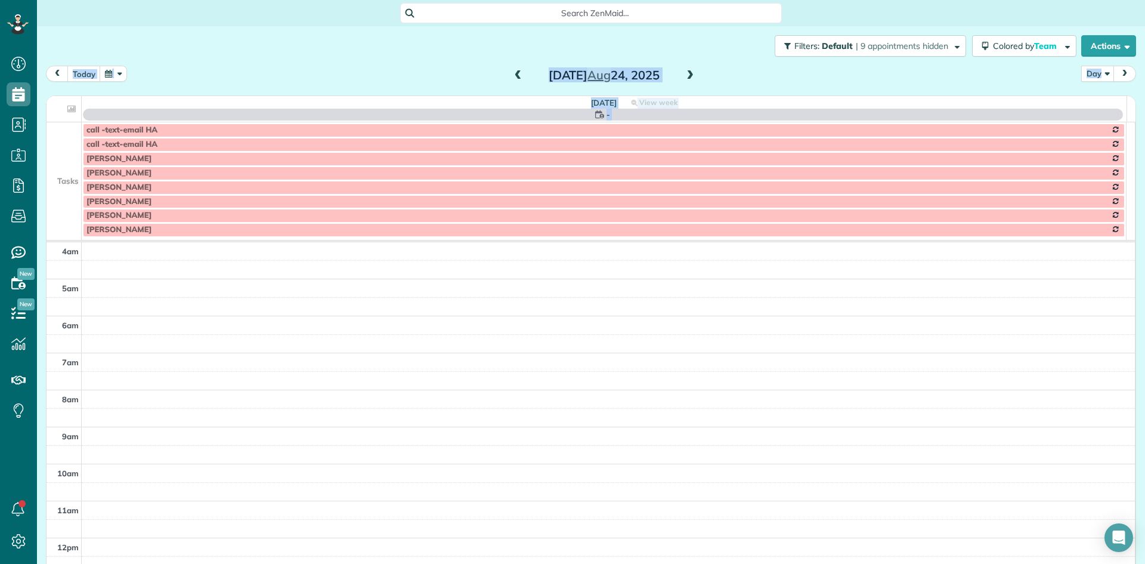
scroll to position [112, 0]
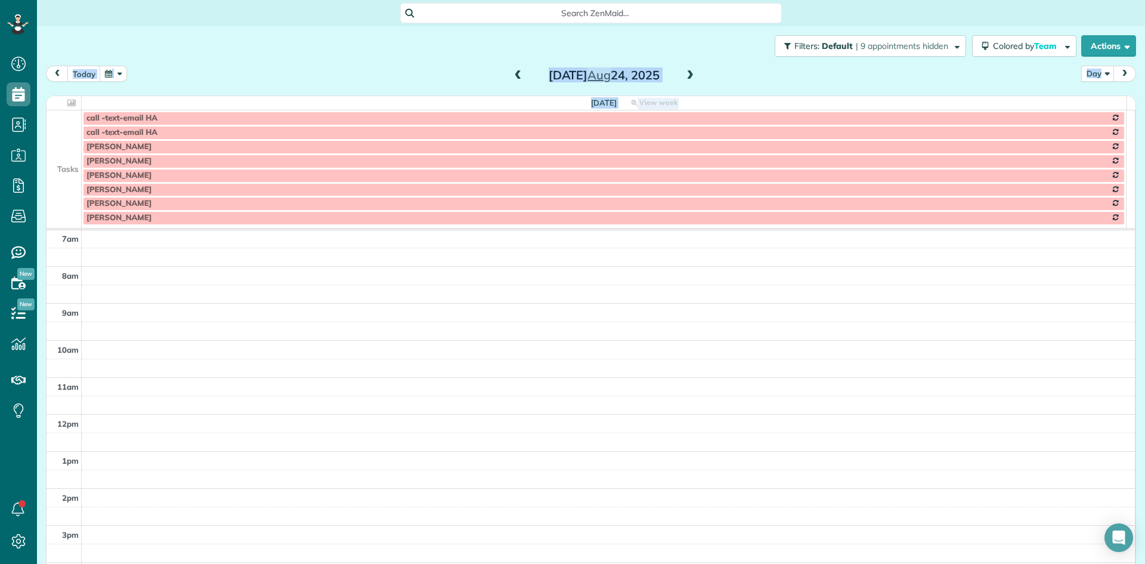
click at [685, 74] on span at bounding box center [689, 75] width 13 height 11
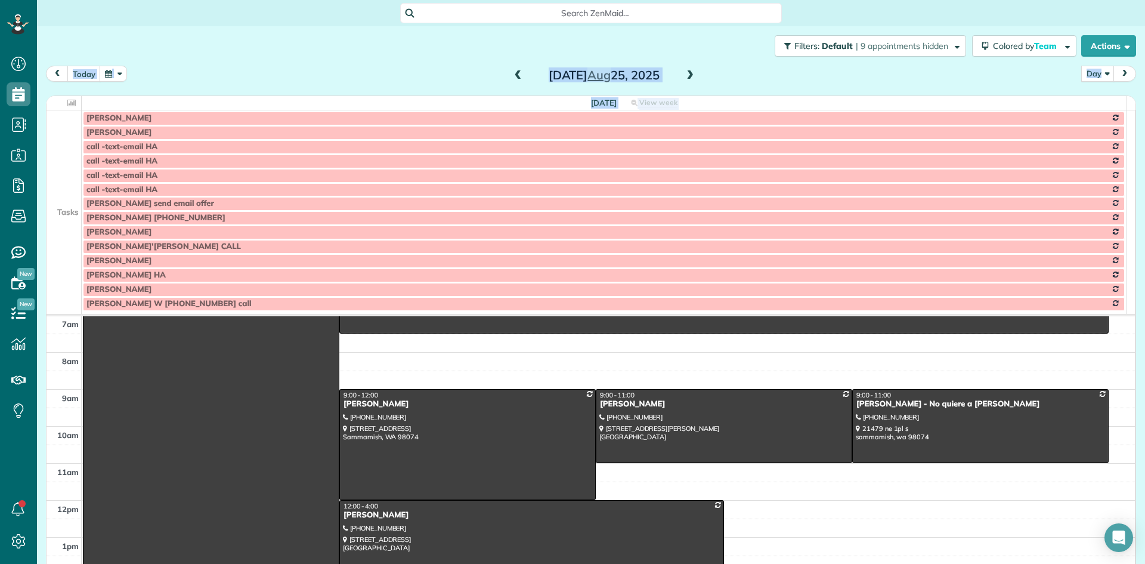
click at [685, 75] on span at bounding box center [689, 75] width 13 height 11
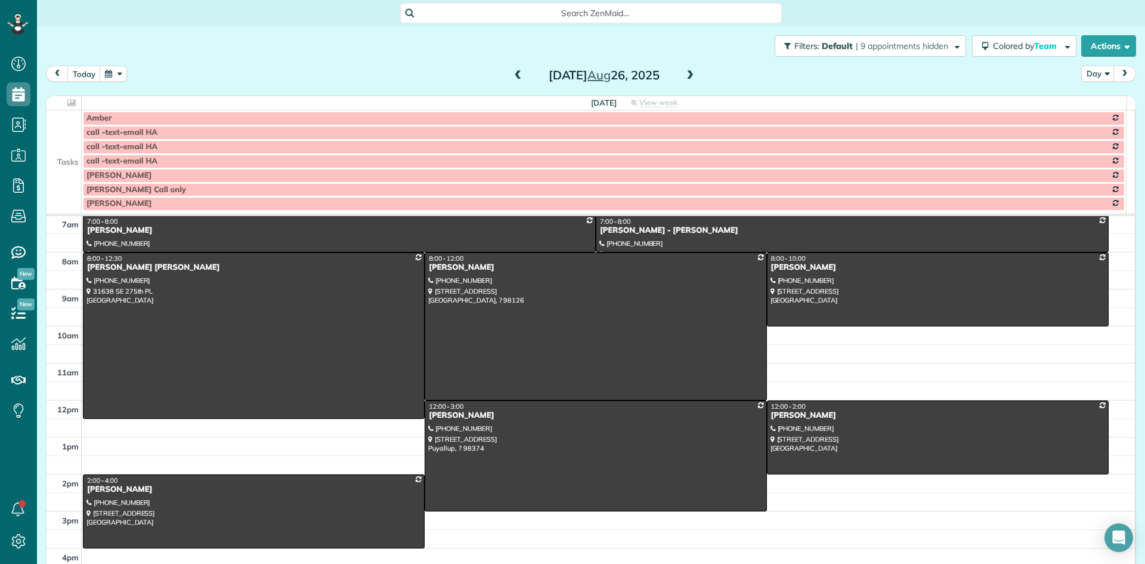
click at [54, 133] on td at bounding box center [64, 132] width 35 height 14
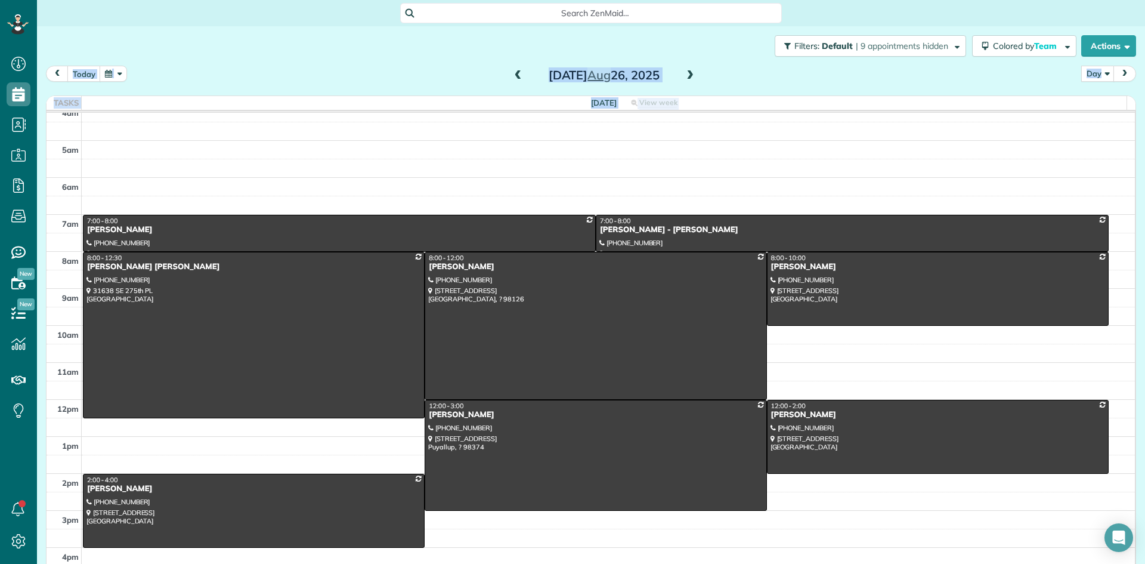
scroll to position [0, 0]
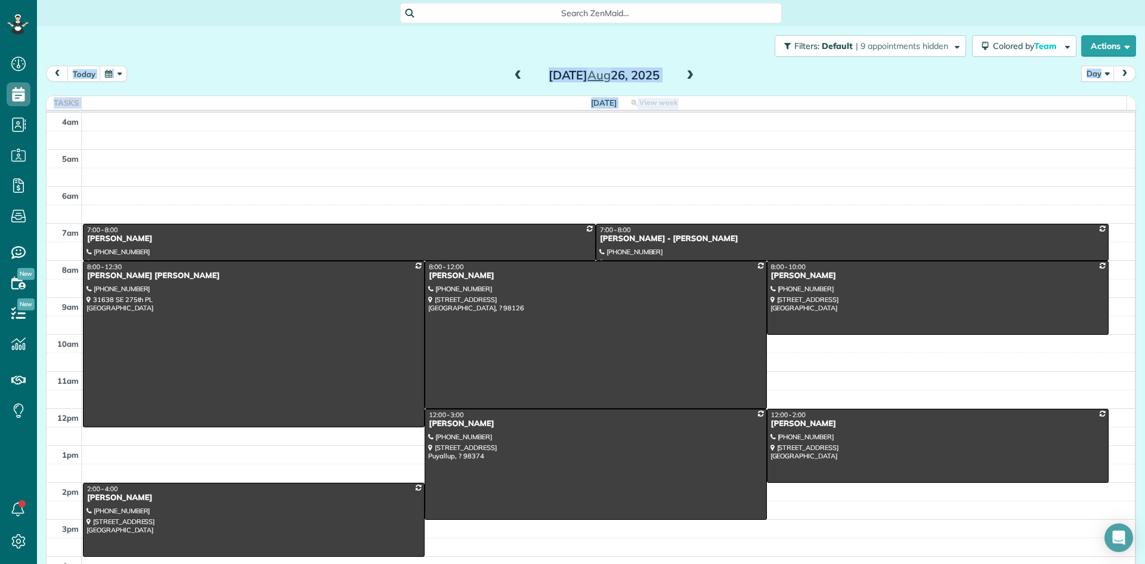
click at [686, 78] on span at bounding box center [689, 75] width 13 height 11
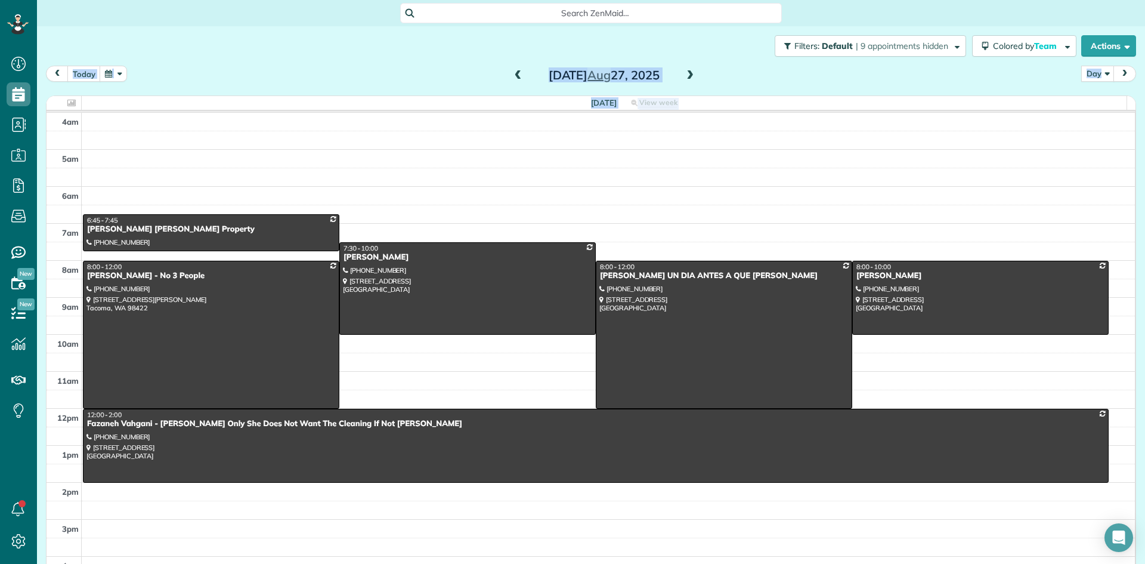
click at [686, 76] on span at bounding box center [689, 75] width 13 height 11
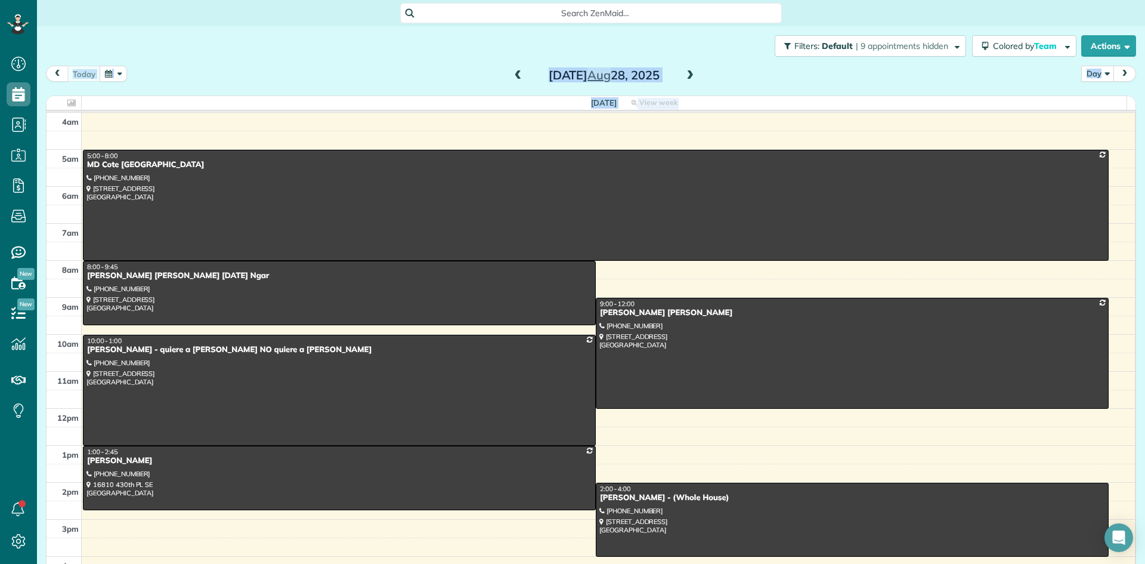
click at [688, 75] on span at bounding box center [689, 75] width 13 height 11
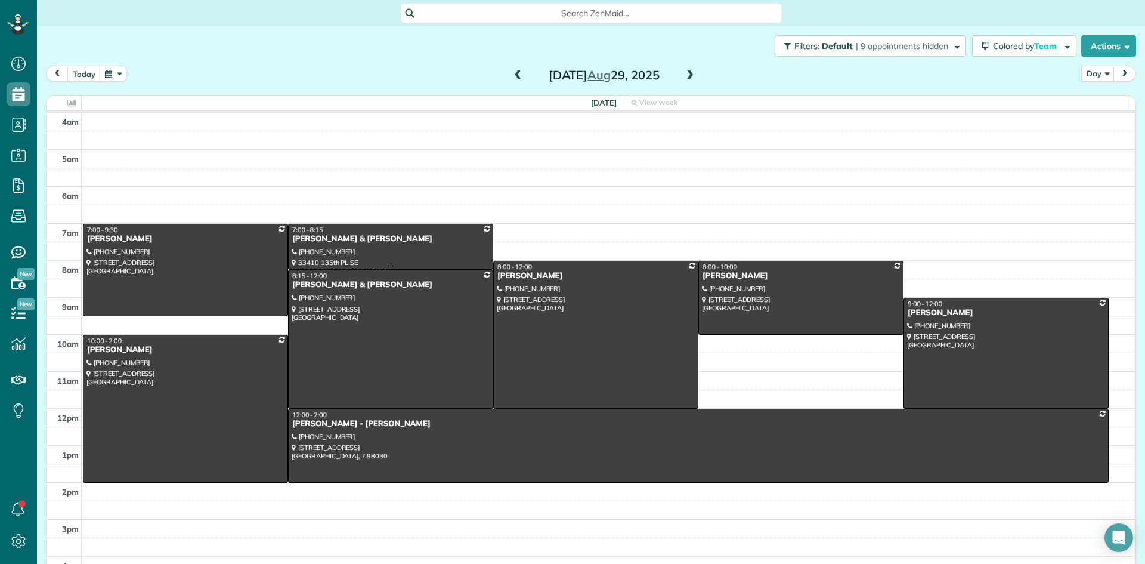
click at [327, 239] on div "[PERSON_NAME] & [PERSON_NAME]" at bounding box center [391, 239] width 198 height 10
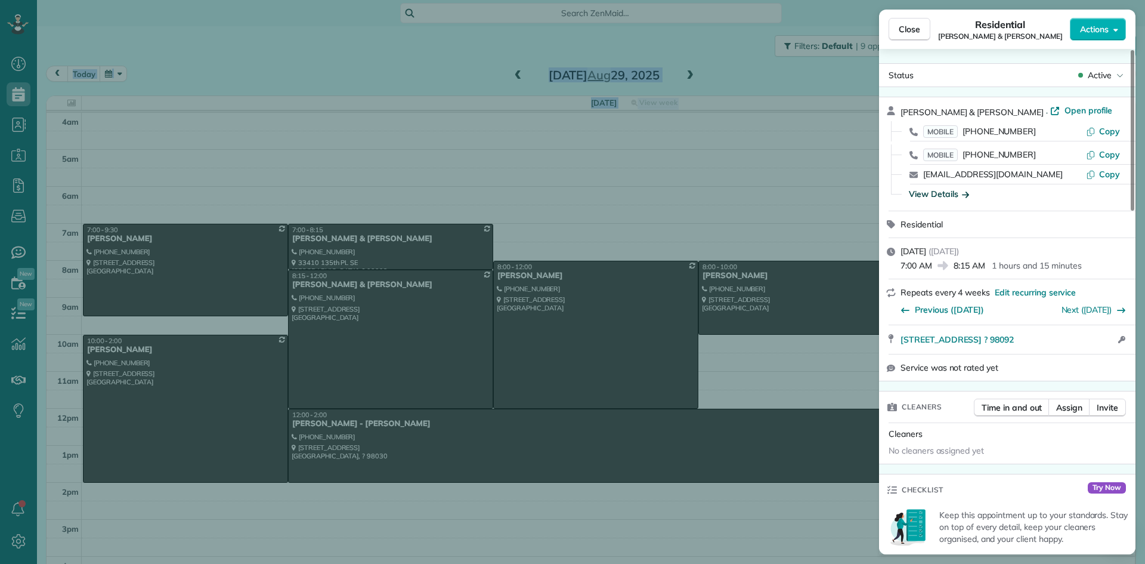
click at [938, 195] on div "View Details" at bounding box center [939, 194] width 60 height 12
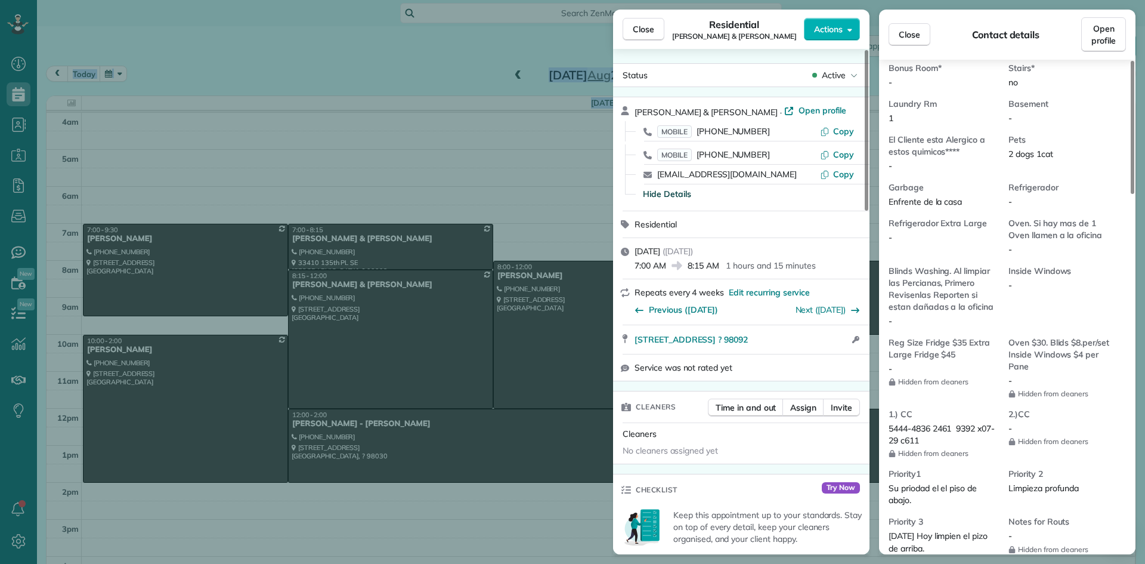
scroll to position [897, 0]
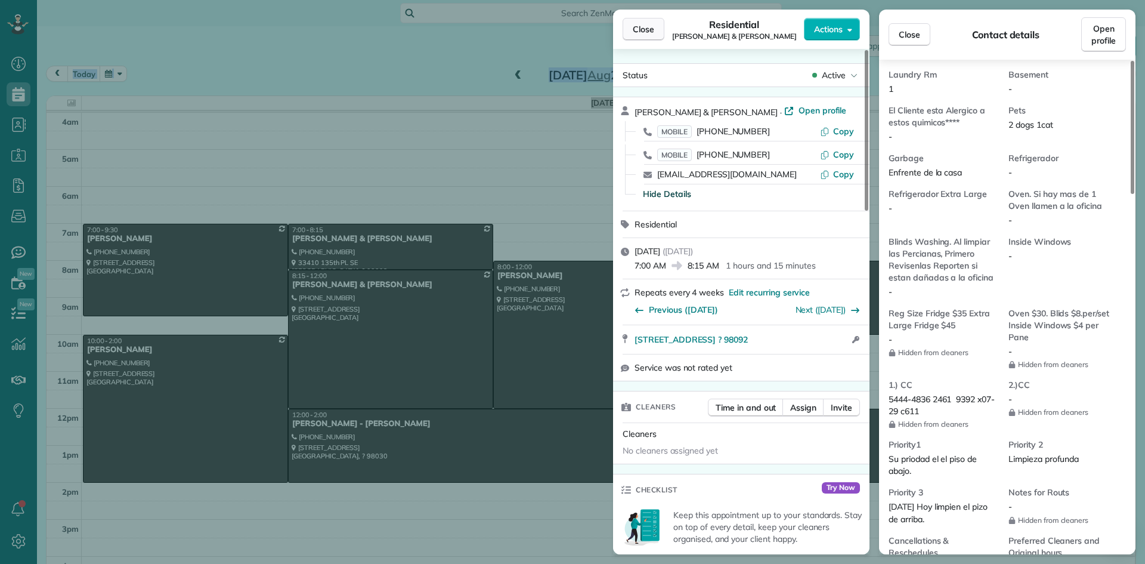
click at [635, 27] on span "Close" at bounding box center [643, 29] width 21 height 12
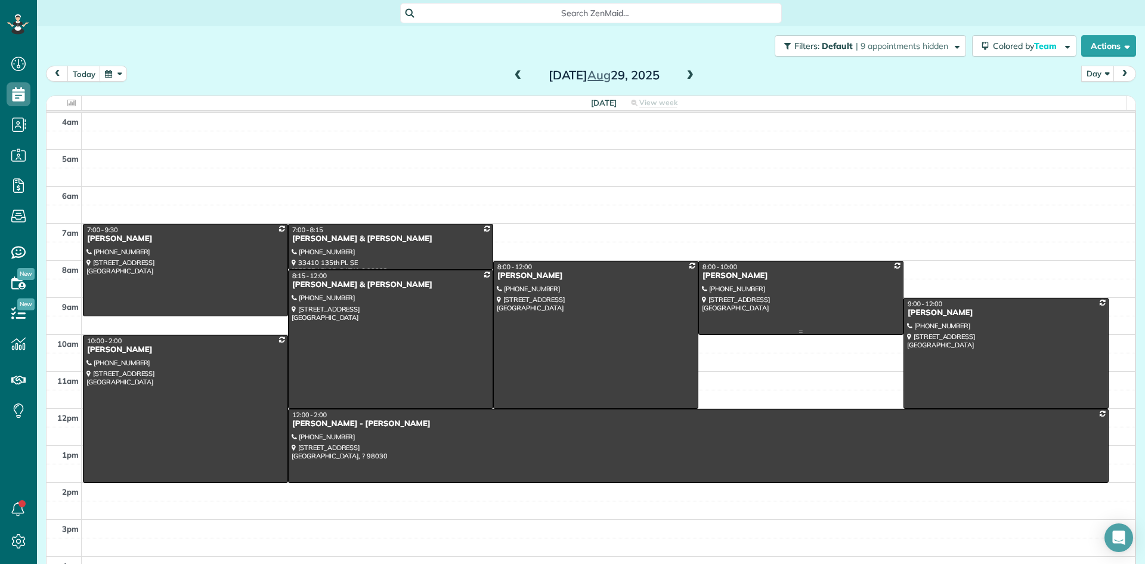
click at [738, 281] on div at bounding box center [801, 297] width 204 height 73
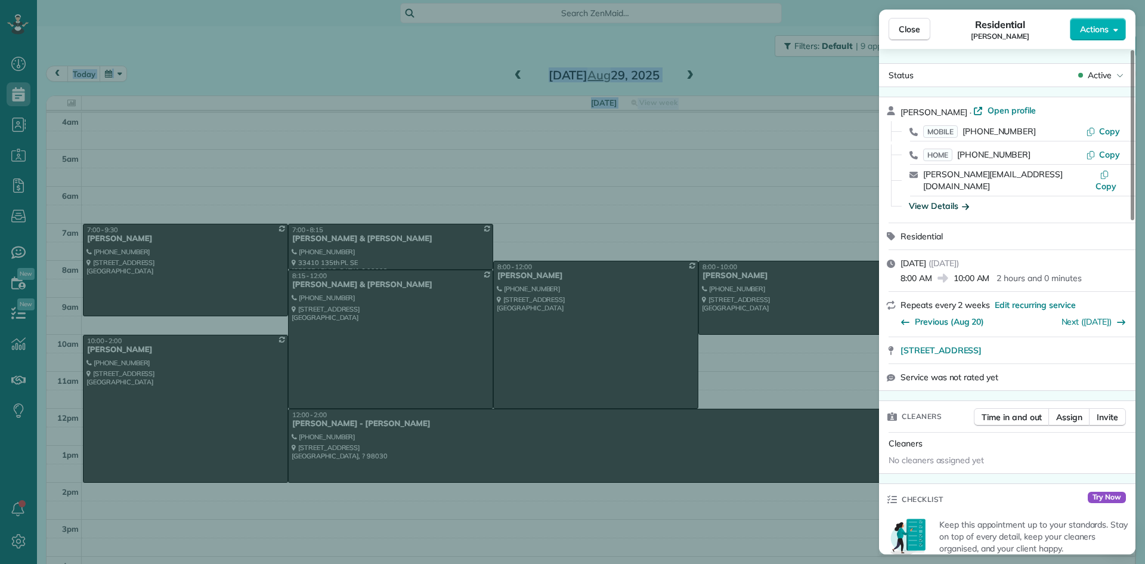
click at [944, 200] on div "View Details" at bounding box center [939, 206] width 60 height 12
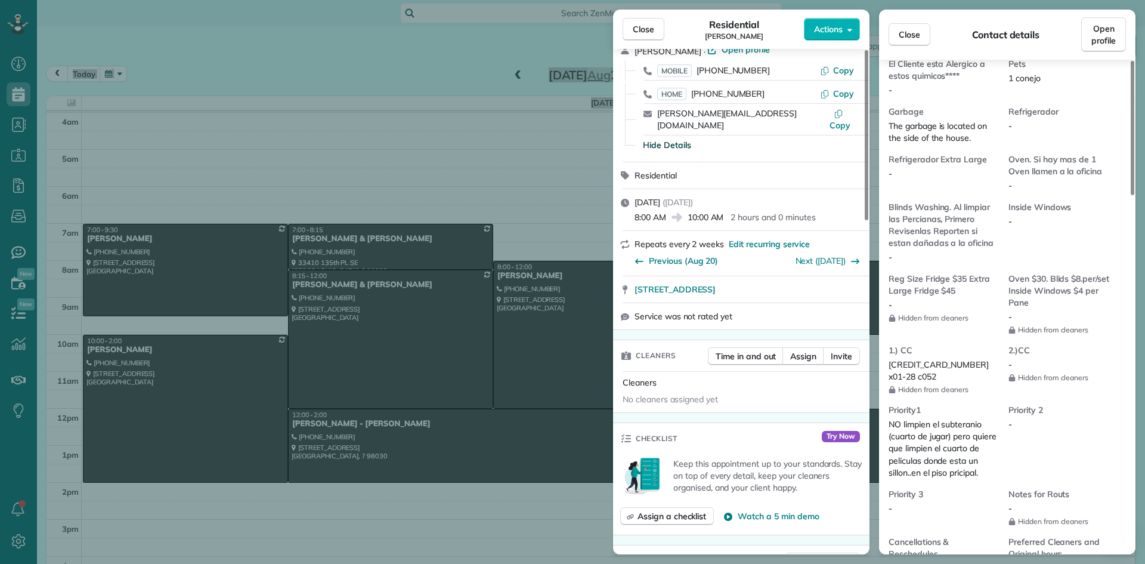
scroll to position [954, 0]
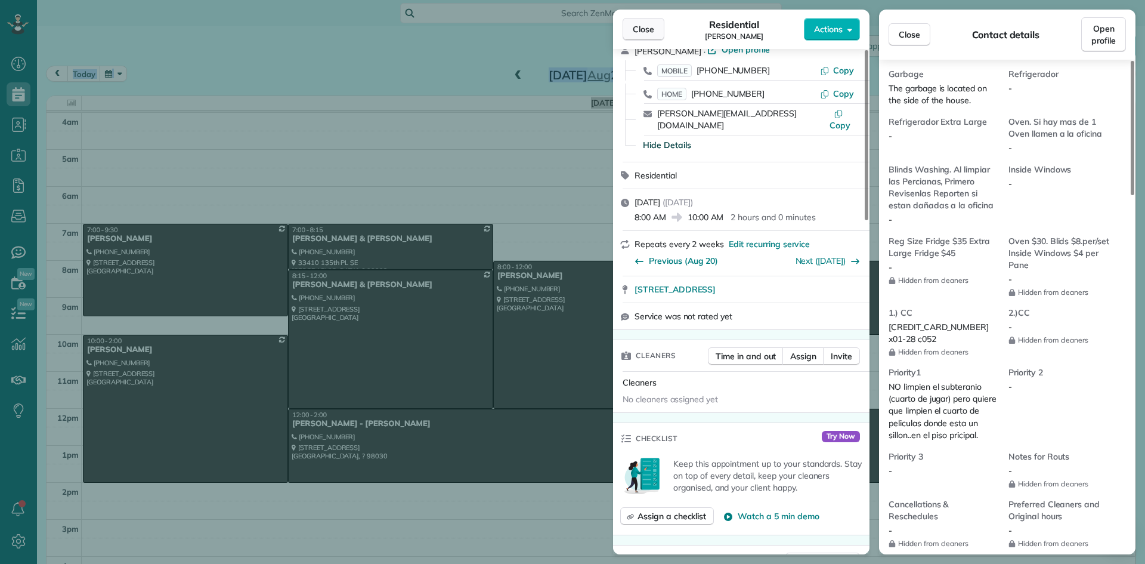
click at [639, 32] on span "Close" at bounding box center [643, 29] width 21 height 12
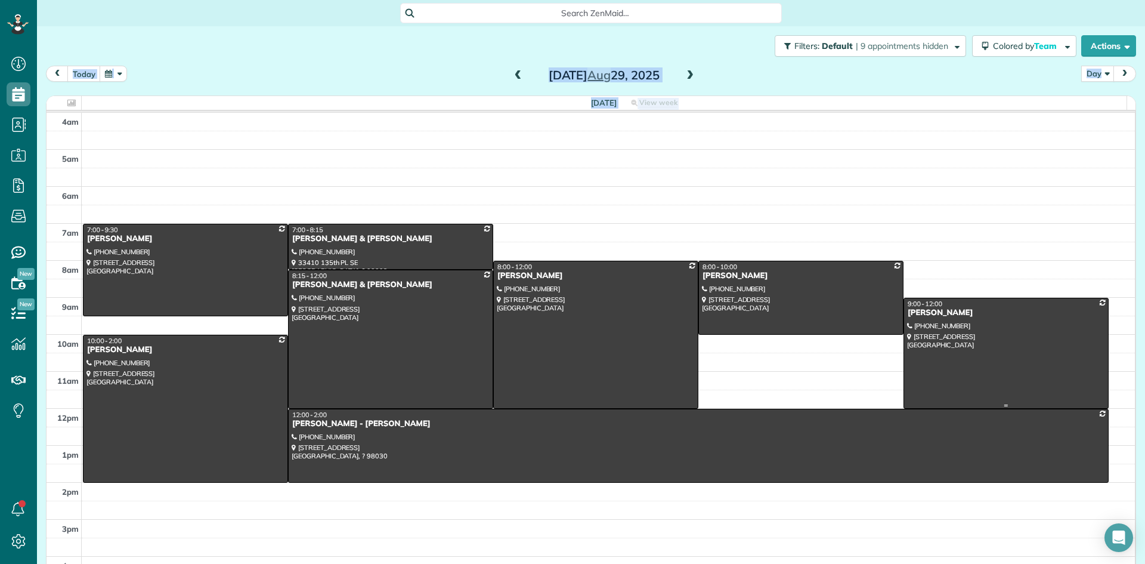
click at [930, 316] on div "[PERSON_NAME]" at bounding box center [1006, 313] width 198 height 10
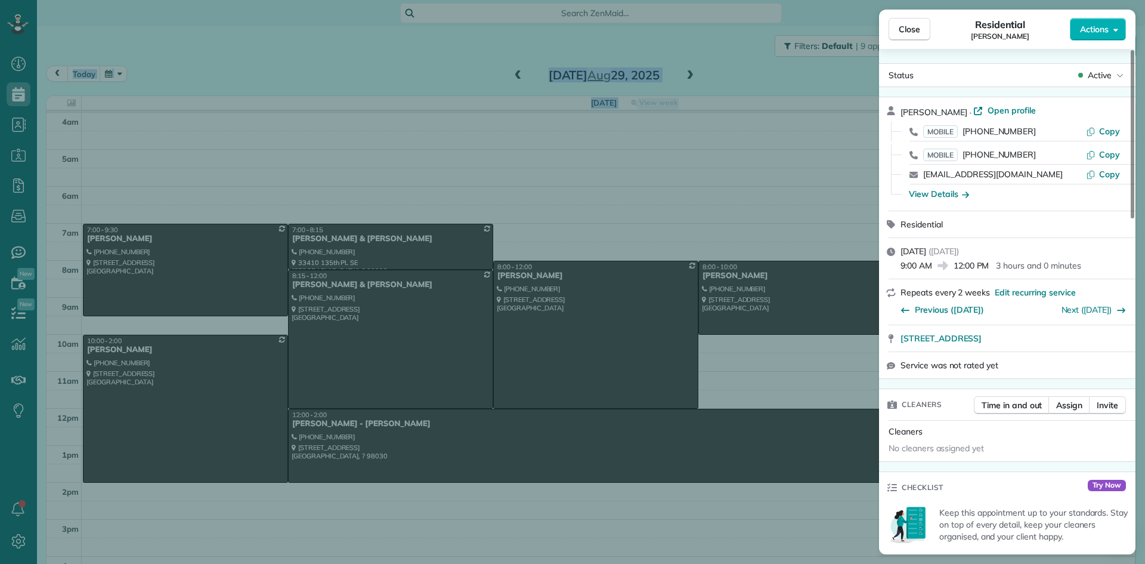
click at [940, 197] on div "View Details" at bounding box center [939, 194] width 60 height 12
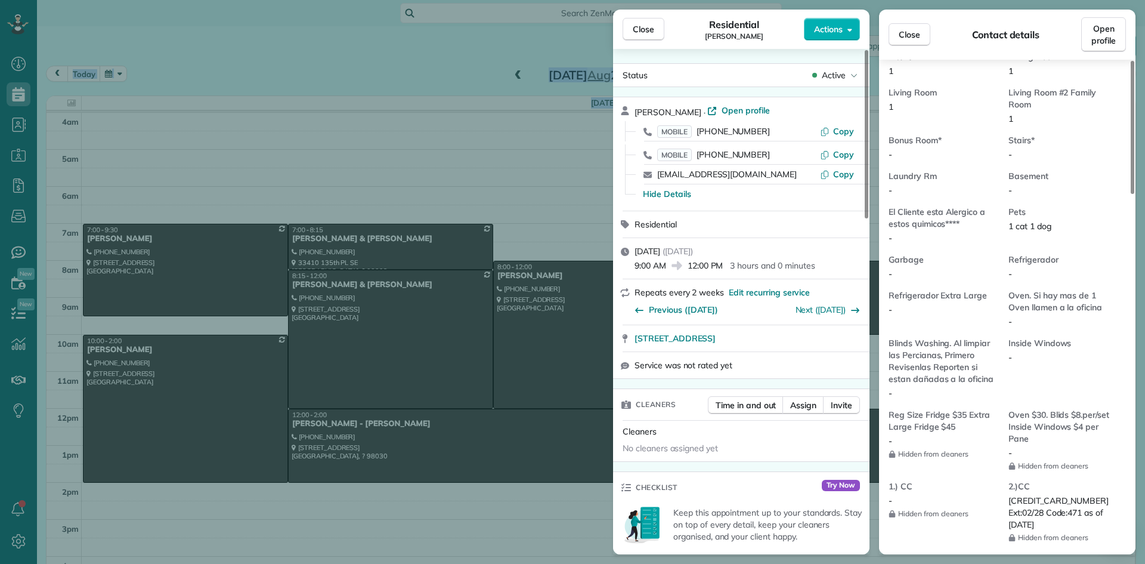
scroll to position [842, 0]
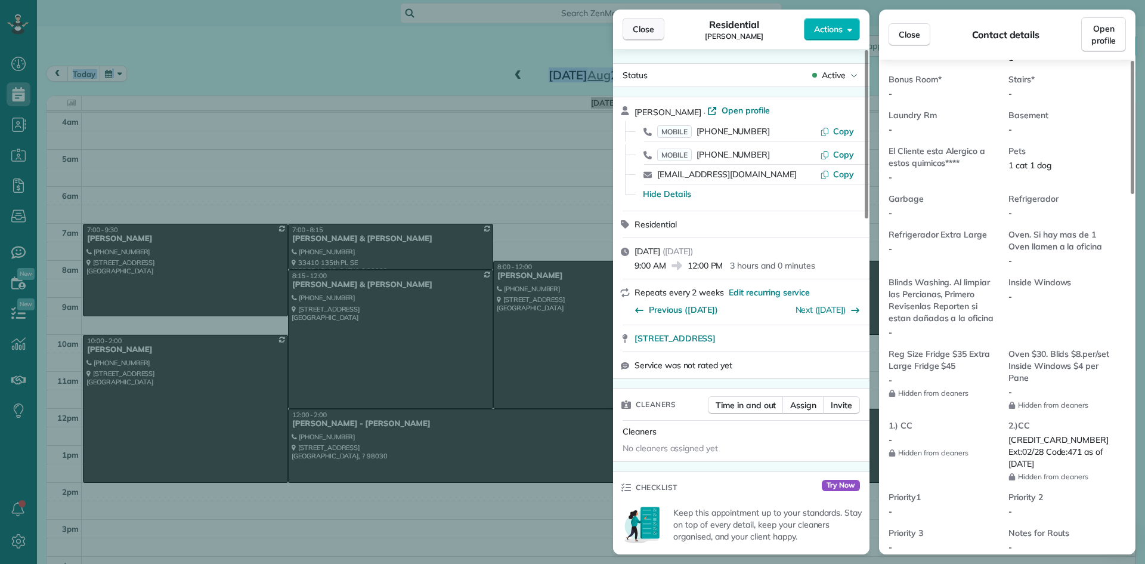
click at [639, 27] on span "Close" at bounding box center [643, 29] width 21 height 12
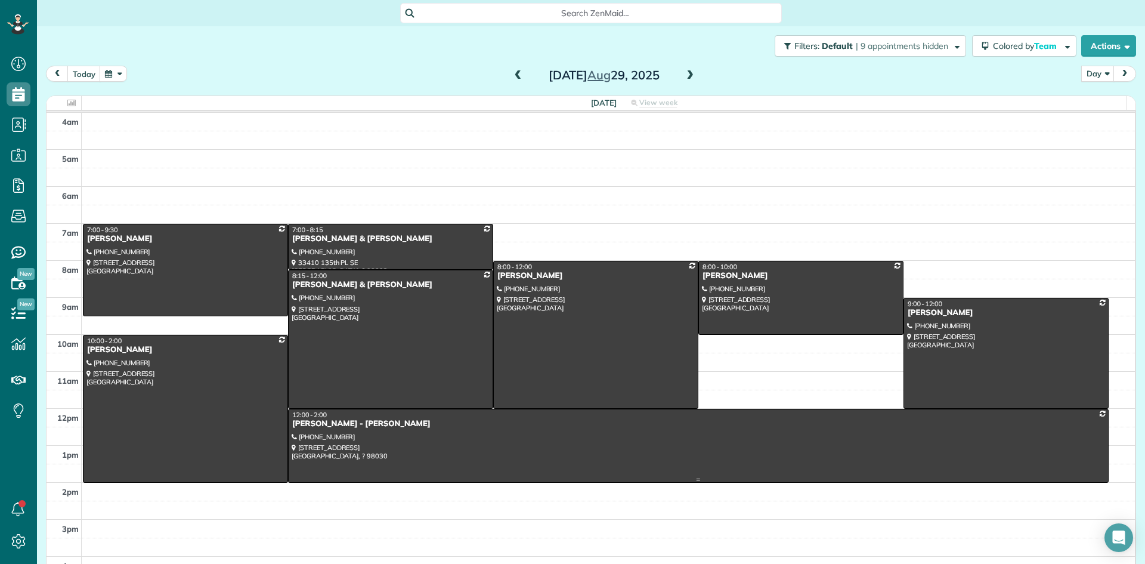
click at [323, 425] on div "[PERSON_NAME] - [PERSON_NAME]" at bounding box center [698, 424] width 813 height 10
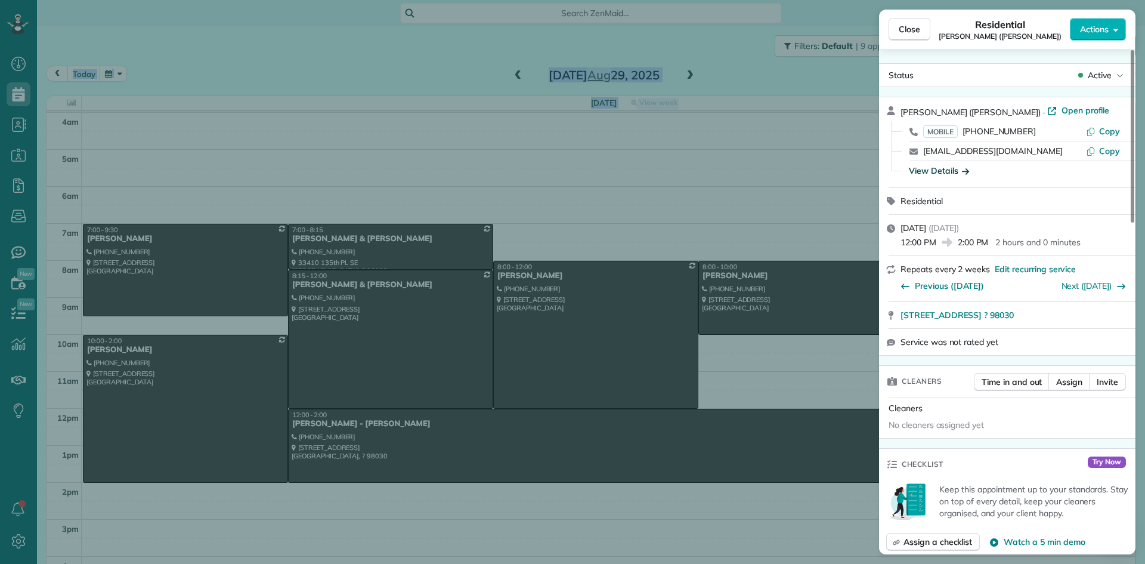
click at [944, 168] on div "View Details" at bounding box center [939, 171] width 60 height 12
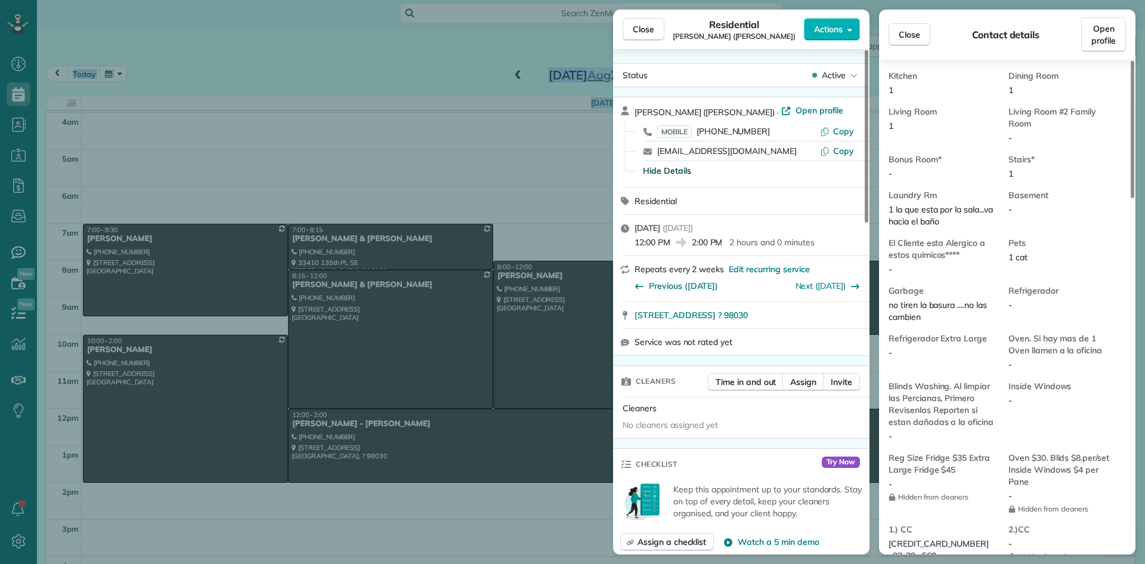
scroll to position [782, 0]
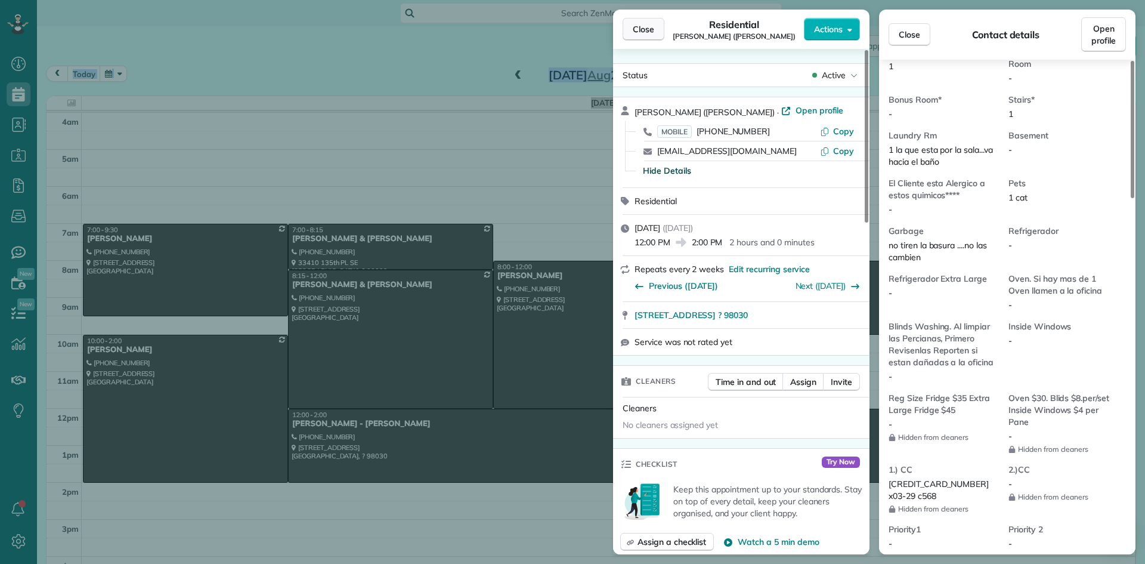
click at [647, 27] on span "Close" at bounding box center [643, 29] width 21 height 12
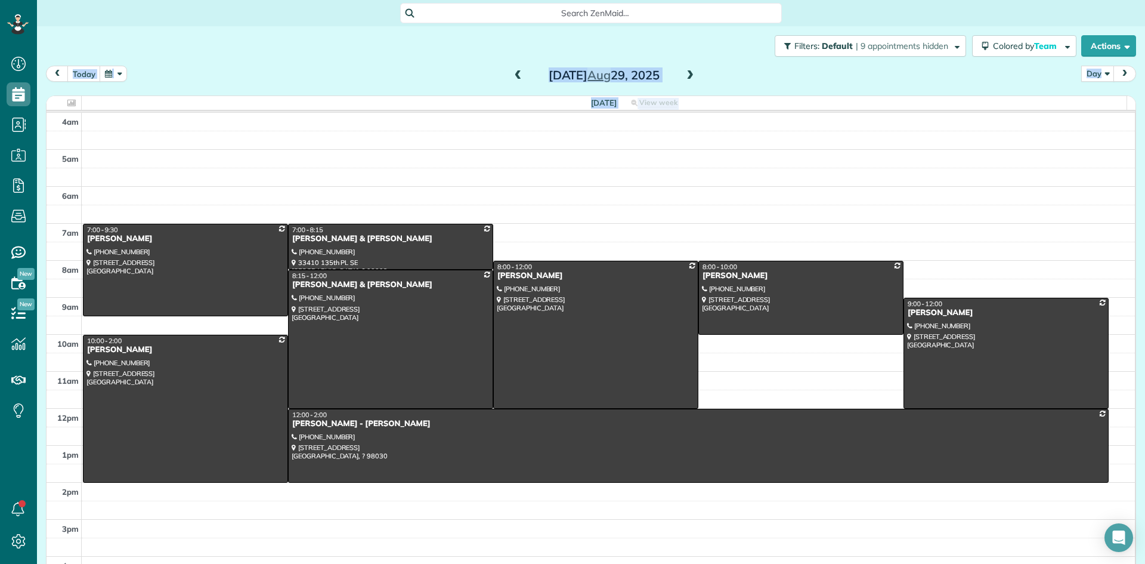
click at [685, 72] on span at bounding box center [689, 75] width 13 height 11
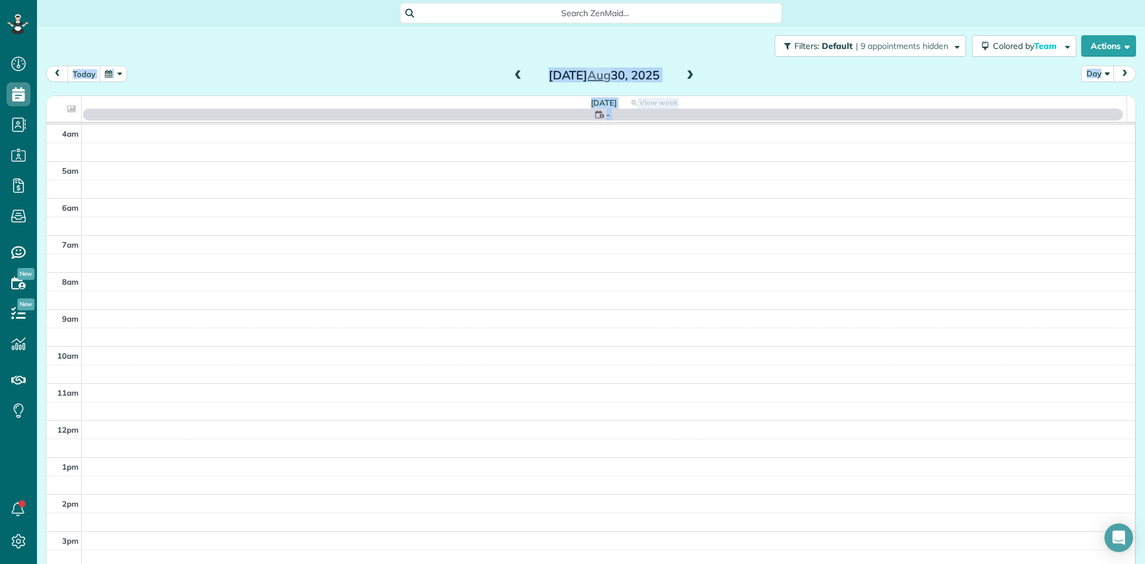
scroll to position [112, 0]
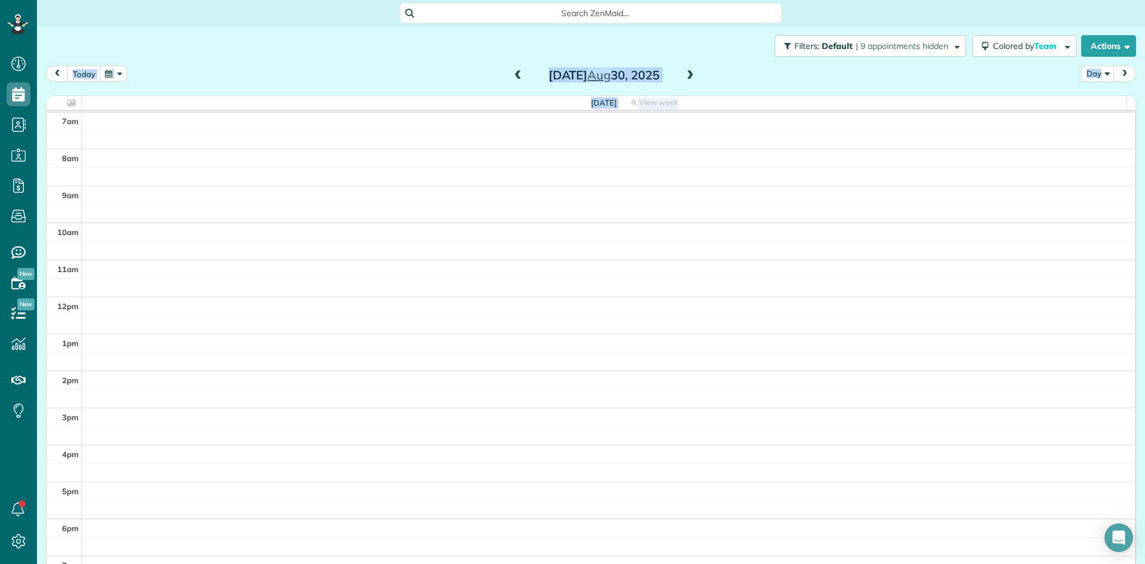
click at [687, 74] on span at bounding box center [689, 75] width 13 height 11
